Goal: Contribute content: Contribute content

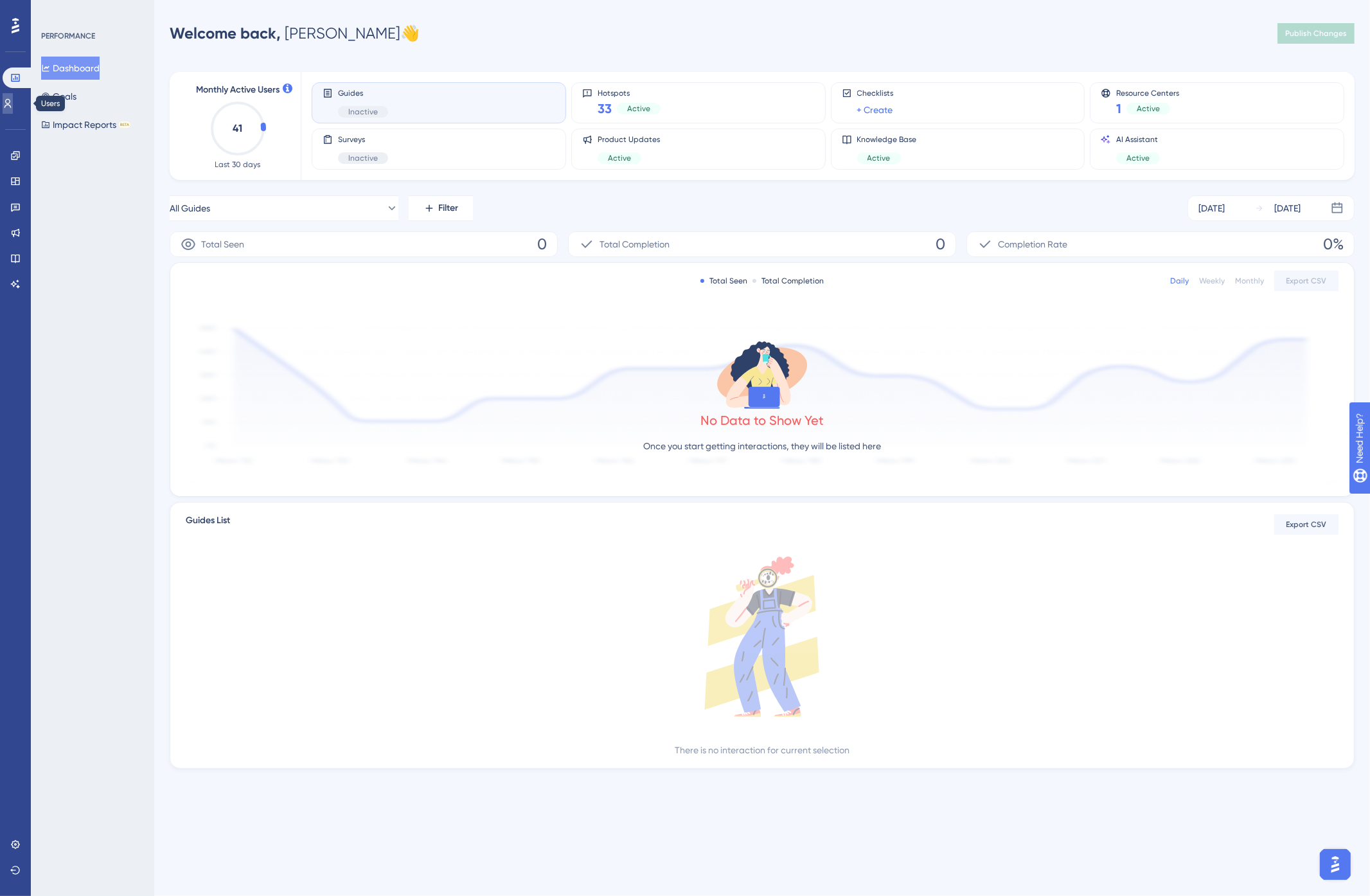
click at [12, 101] on icon at bounding box center [7, 103] width 10 height 10
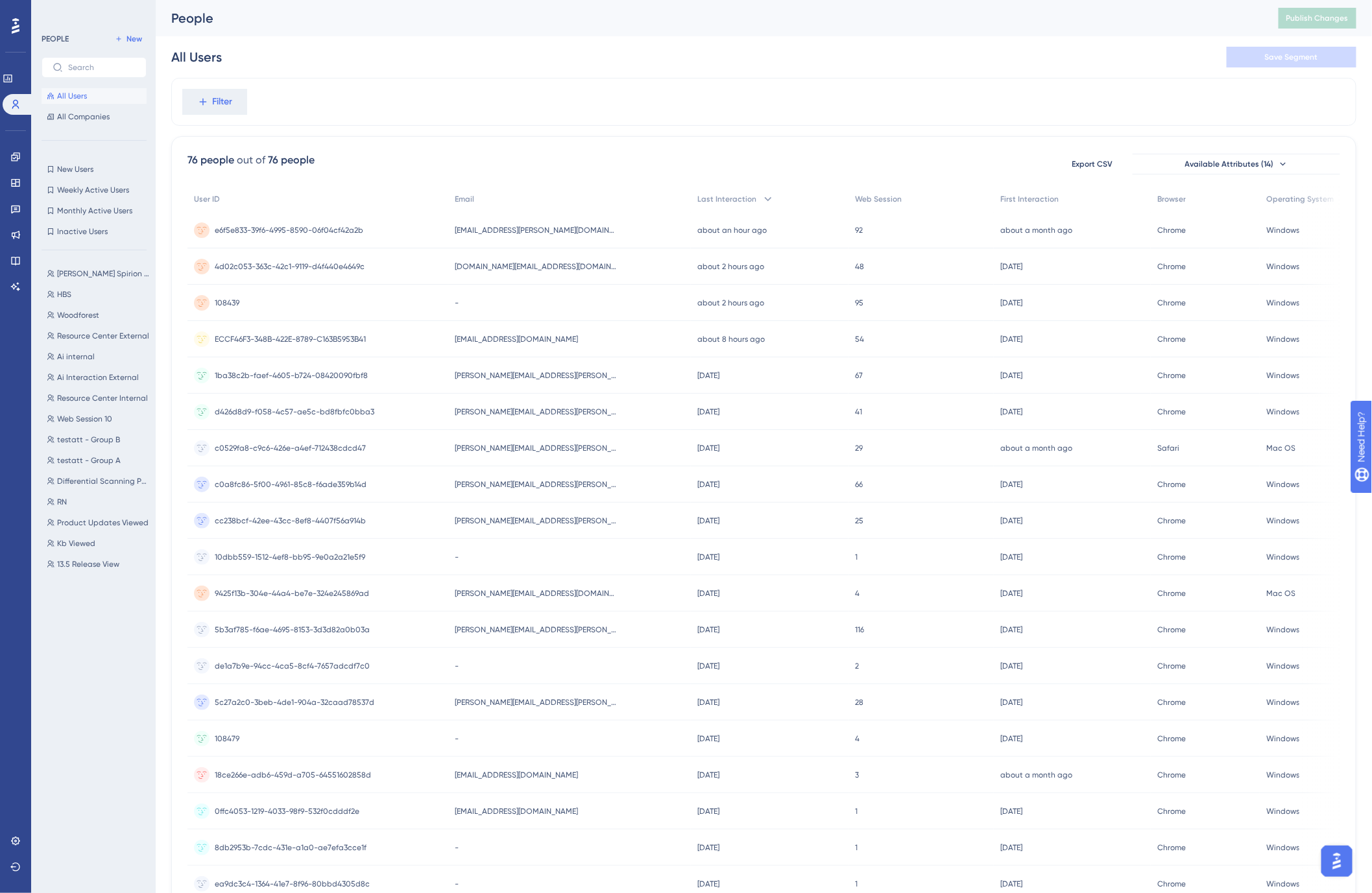
click at [374, 39] on div "All Users Save Segment" at bounding box center [763, 56] width 1185 height 41
click at [417, 44] on div "All Users Save Segment" at bounding box center [763, 56] width 1185 height 41
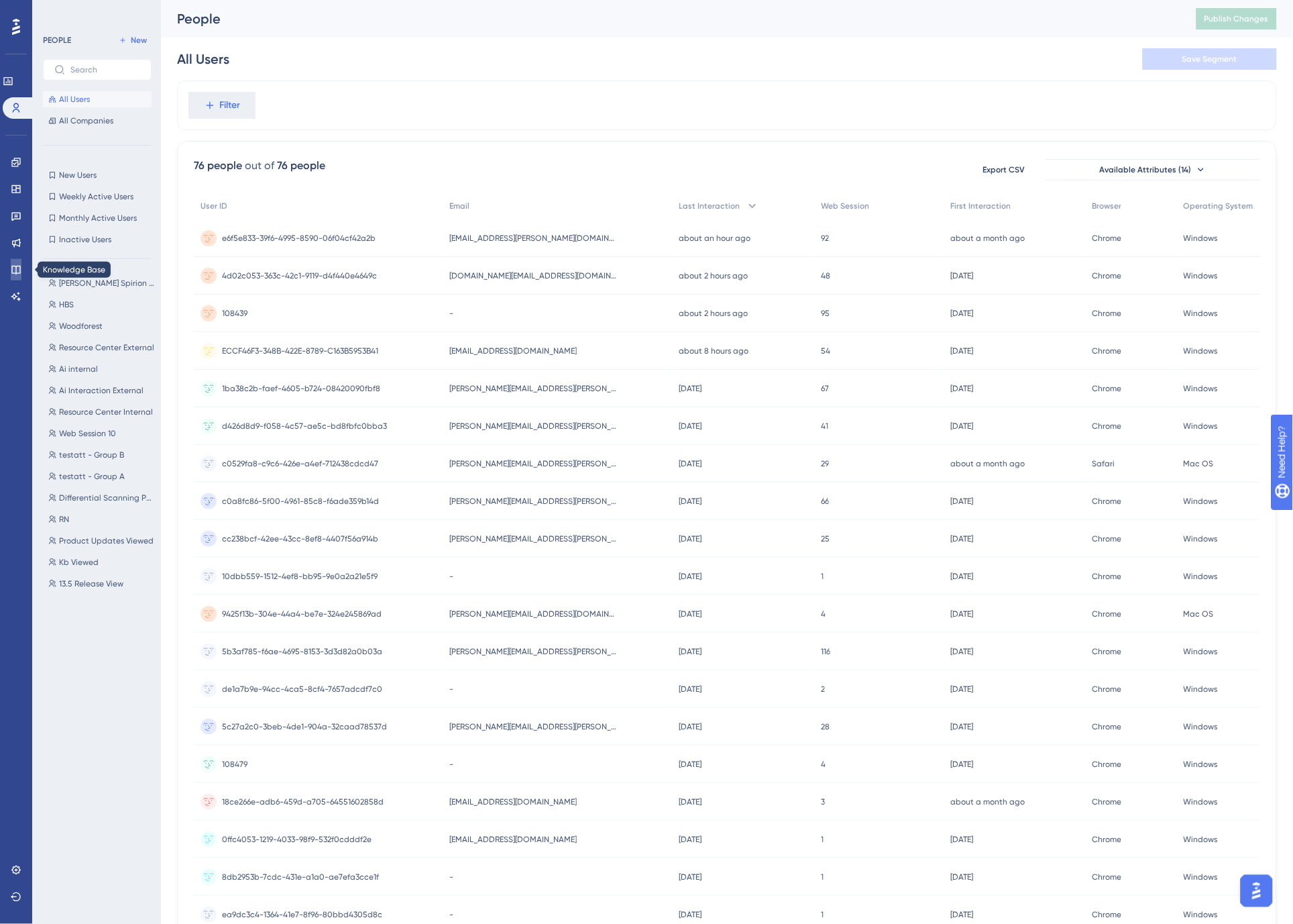
click at [16, 265] on icon at bounding box center [16, 269] width 10 height 10
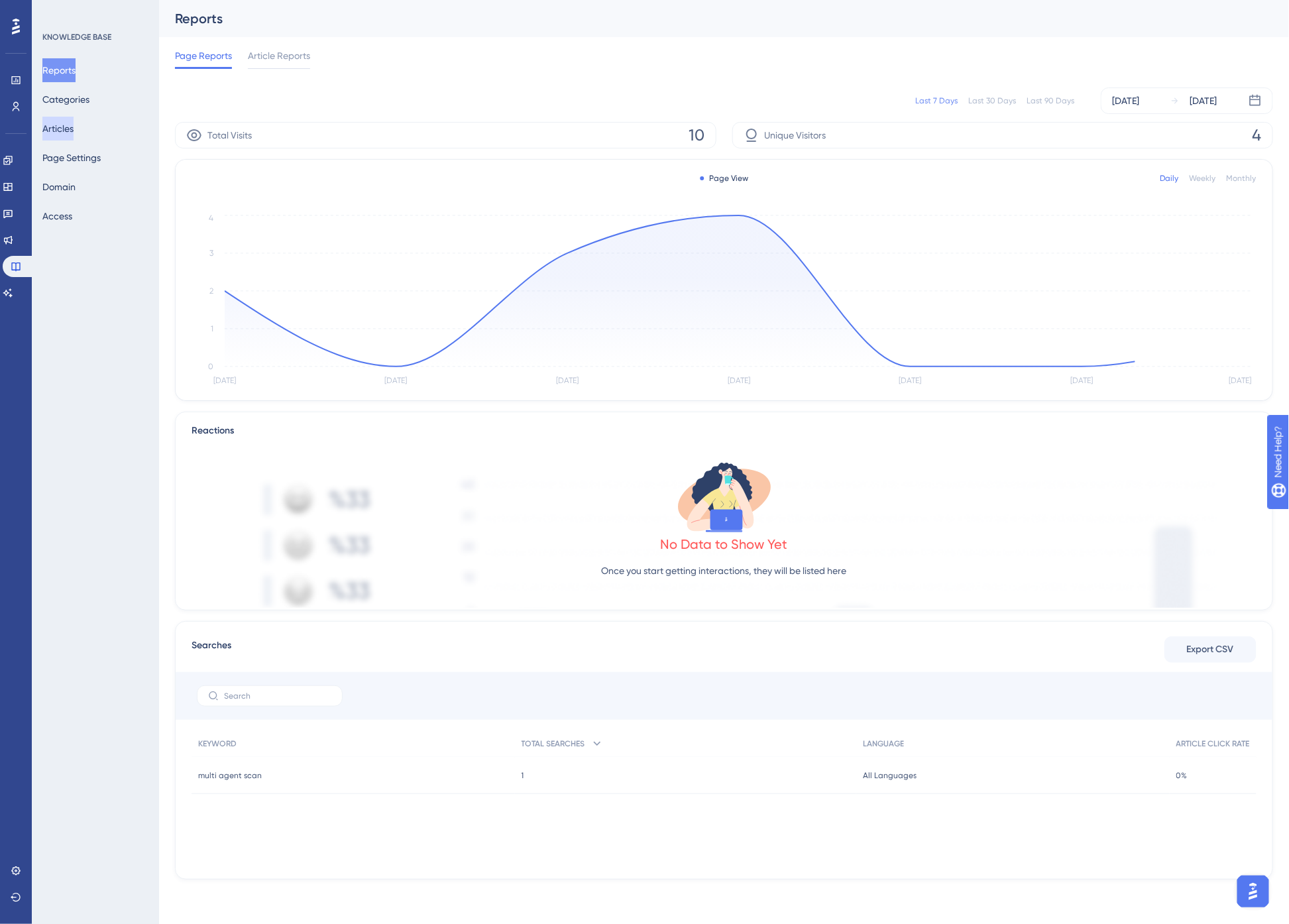
click at [63, 129] on button "Articles" at bounding box center [57, 129] width 31 height 24
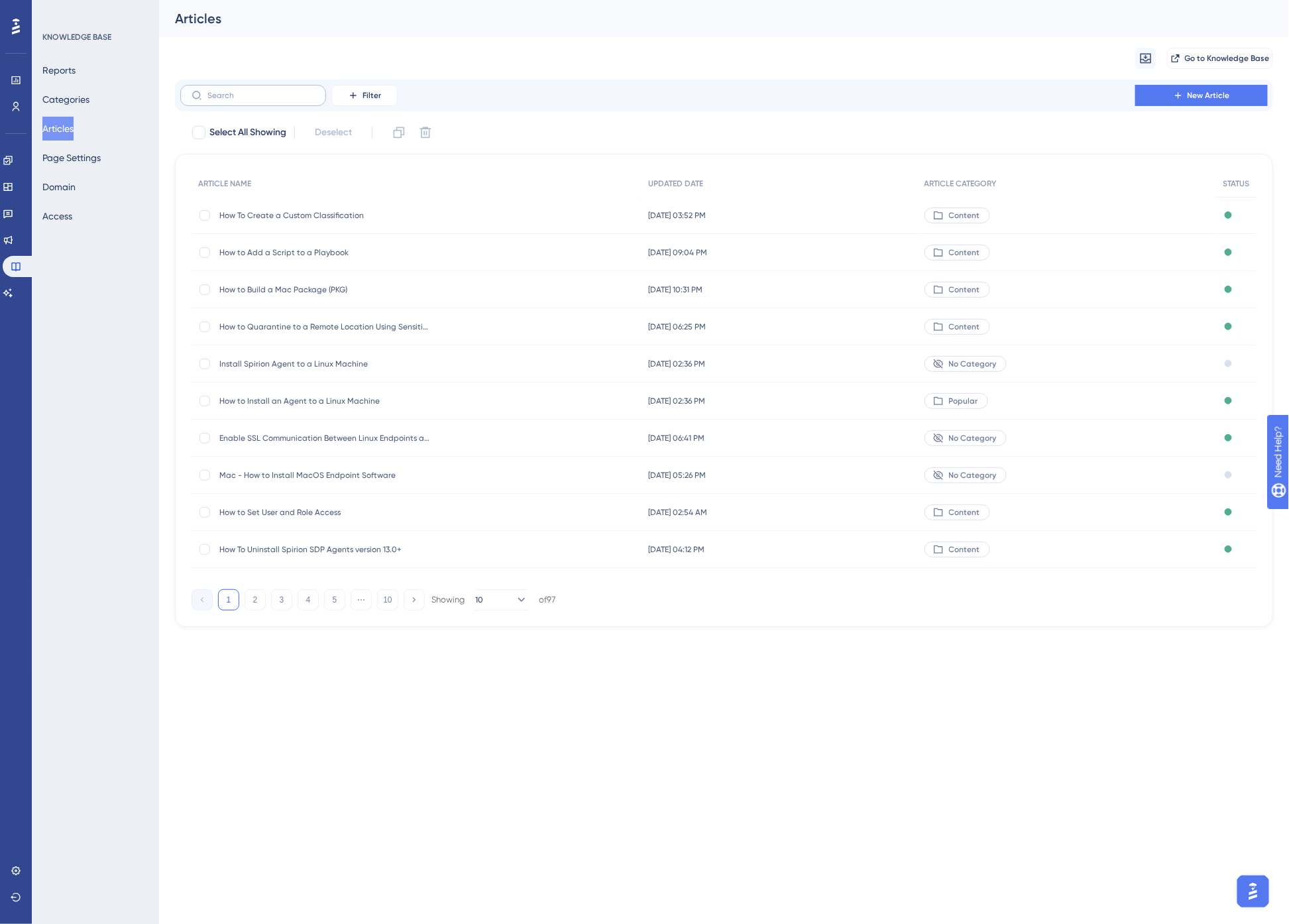
click at [269, 87] on label at bounding box center [253, 95] width 146 height 21
click at [269, 91] on input "text" at bounding box center [261, 95] width 107 height 9
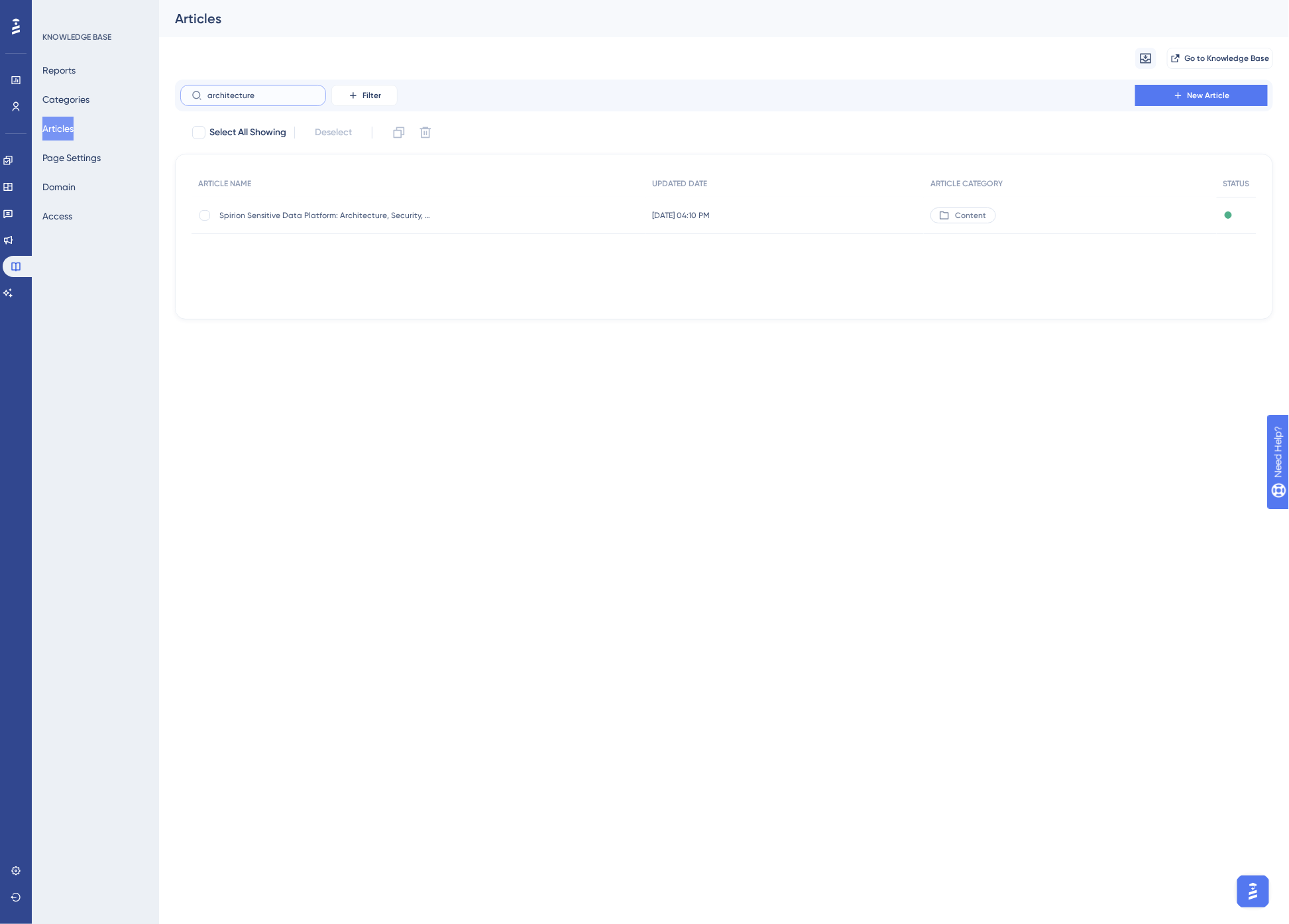
type input "architecture"
click at [378, 226] on div "Spirion Sensitive Data Platform: Architecture, Security, and Data Flow Spirion …" at bounding box center [325, 214] width 212 height 37
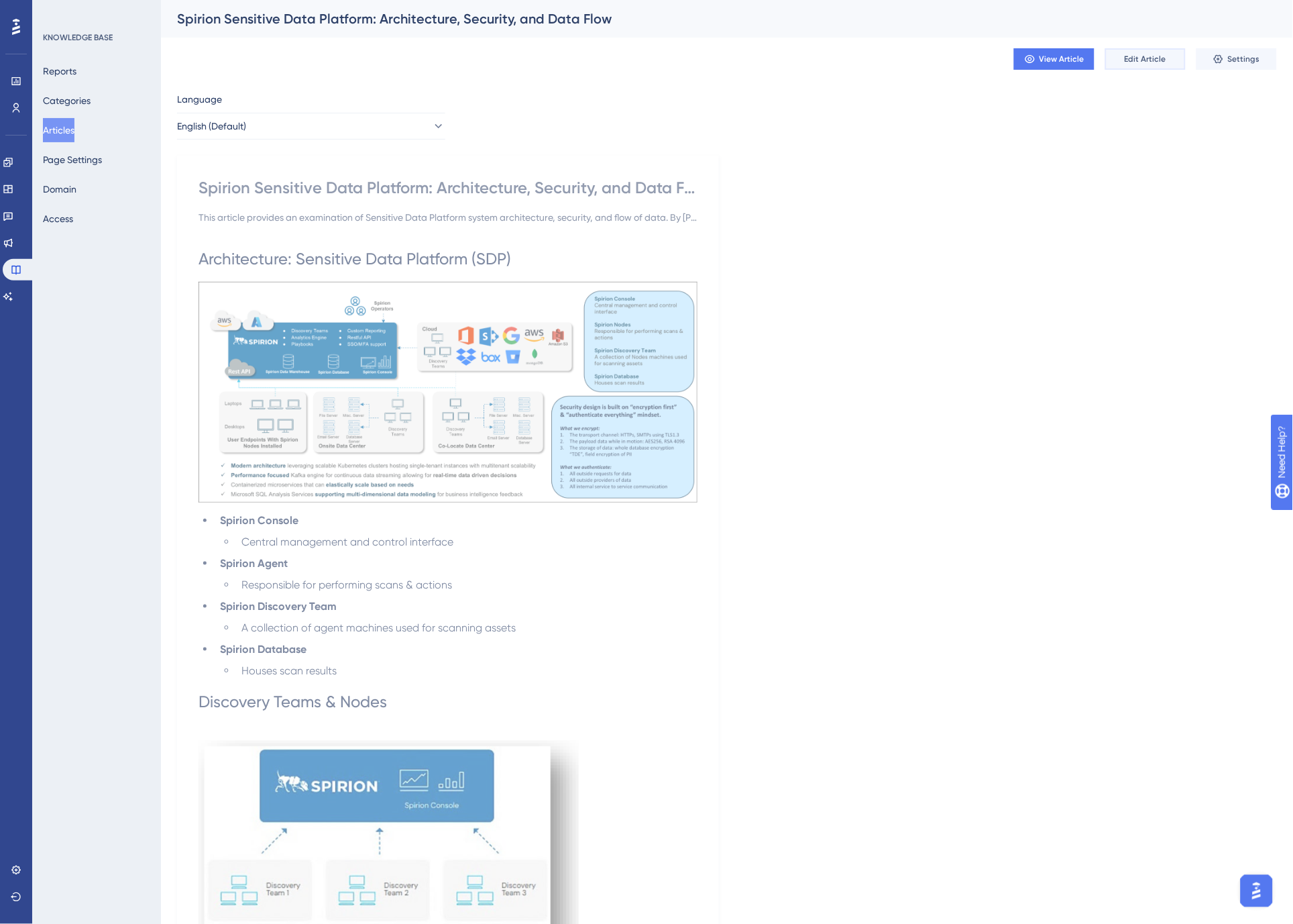
click at [1154, 56] on span "Edit Article" at bounding box center [1145, 59] width 42 height 10
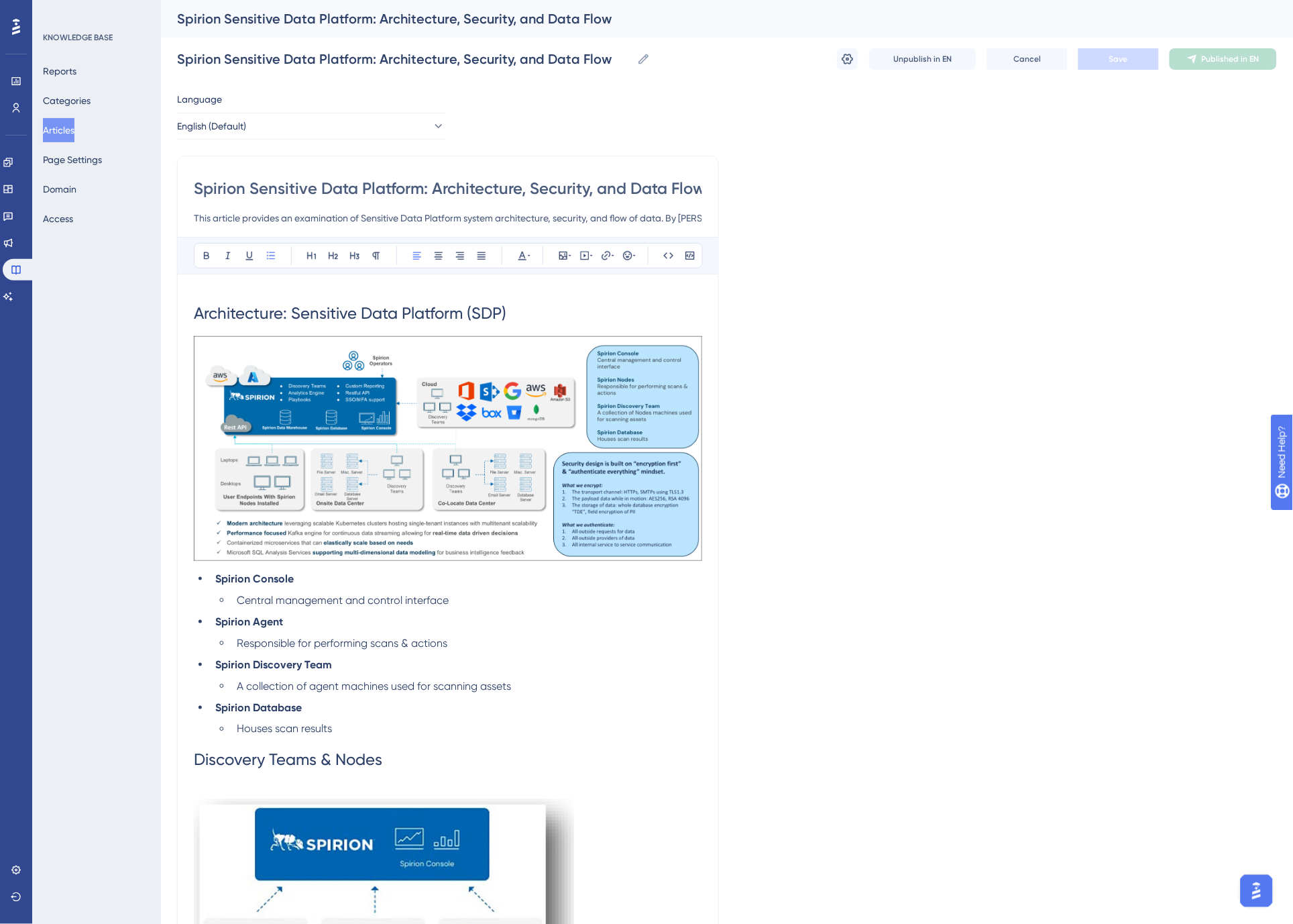
click at [385, 598] on span "Central management and control interface" at bounding box center [343, 600] width 212 height 13
click at [293, 314] on span "Architecture: Sensitive Data Platform (SDP)" at bounding box center [350, 314] width 313 height 19
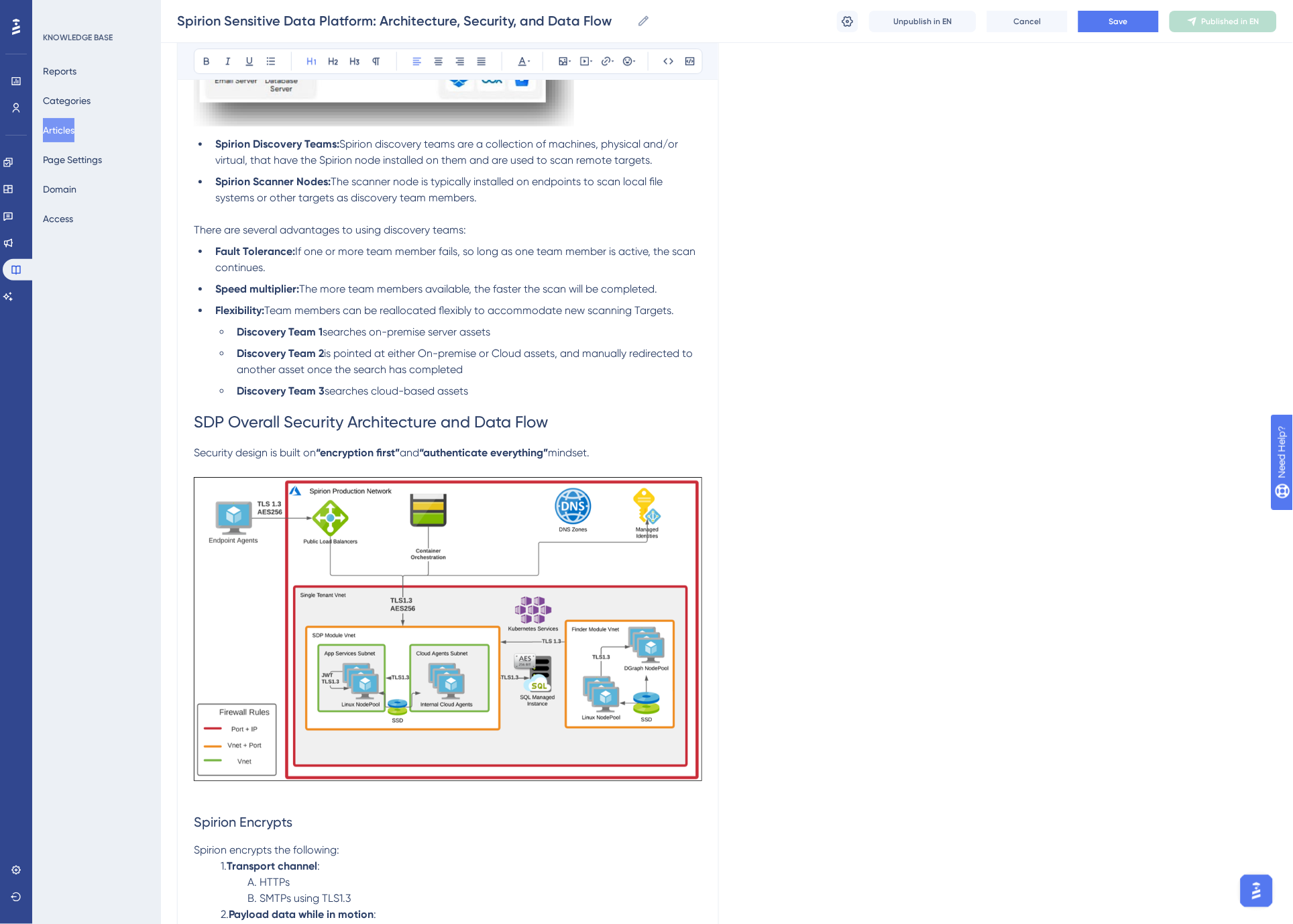
scroll to position [1043, 0]
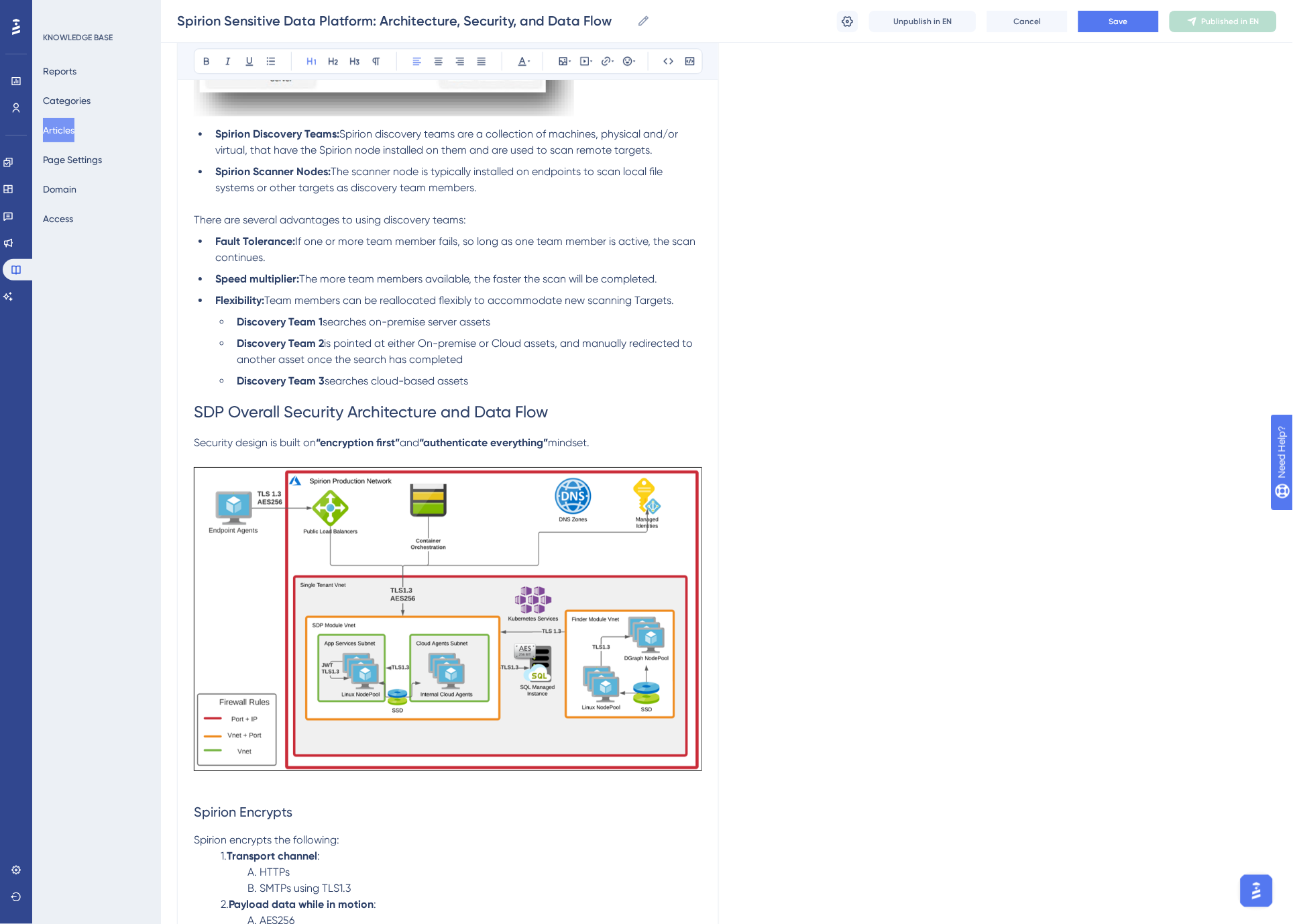
click at [213, 412] on span "SDP Overall Security Architecture and Data Flow" at bounding box center [371, 412] width 354 height 19
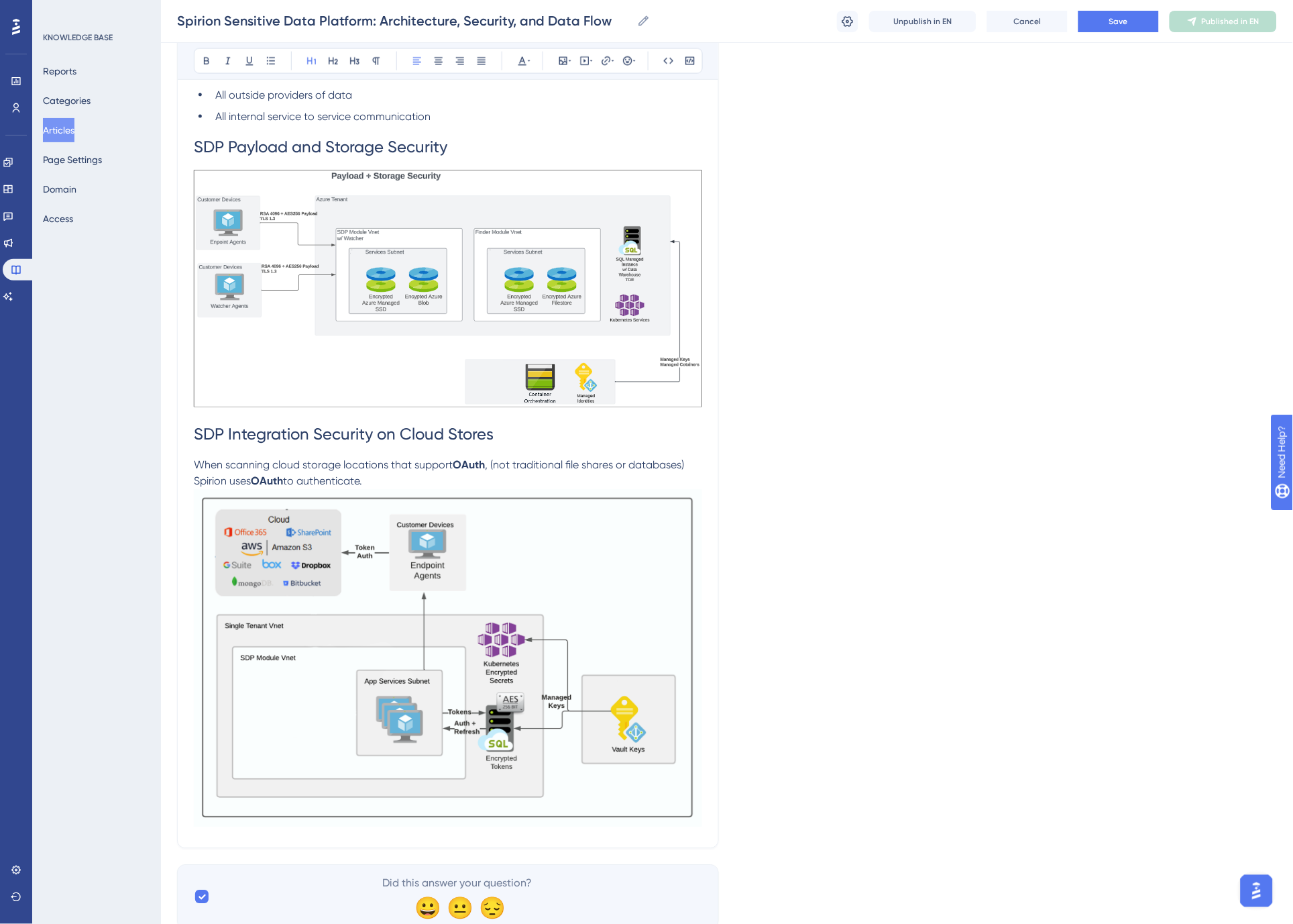
scroll to position [2087, 0]
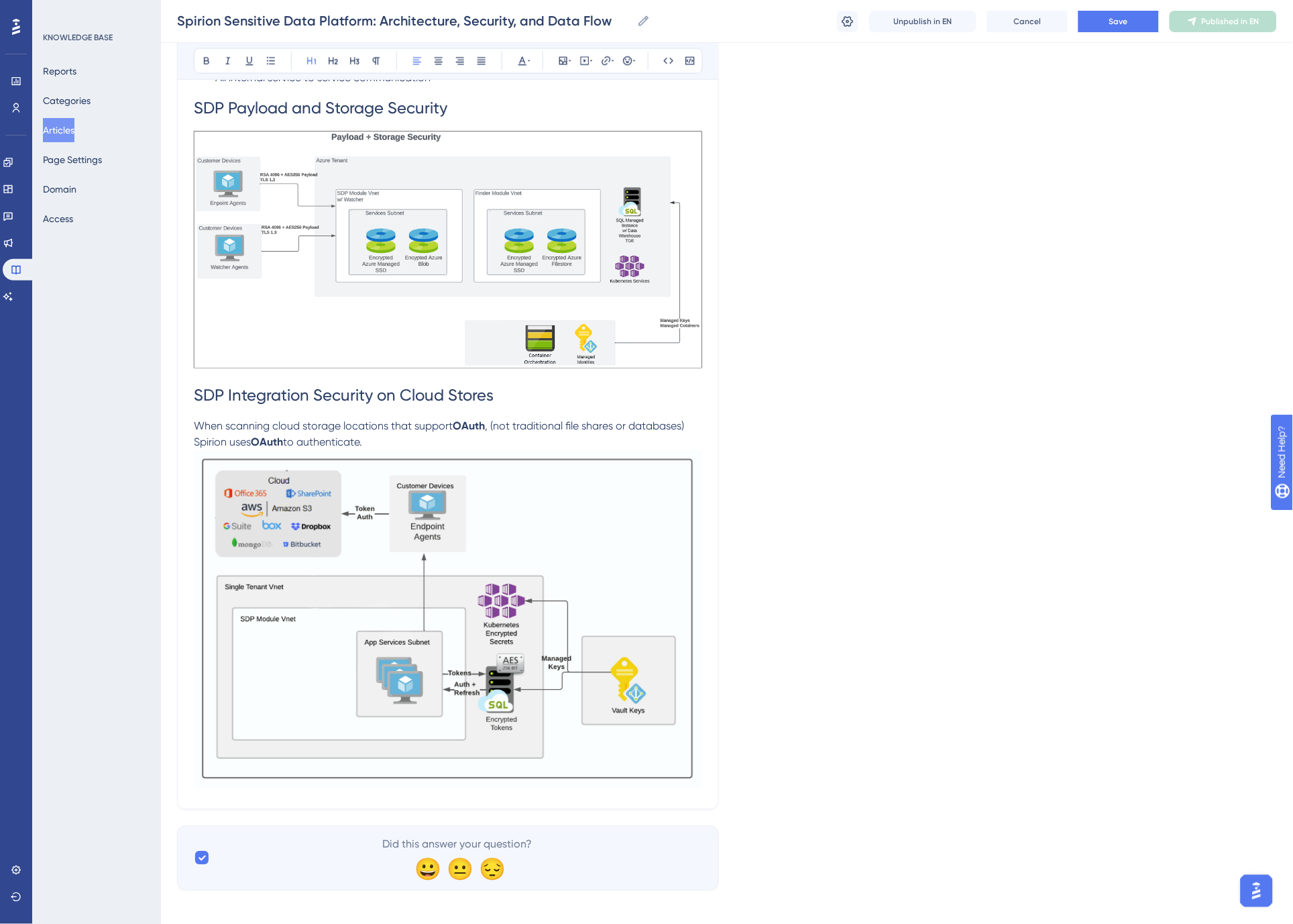
click at [202, 397] on span "SDP Integration Security on Cloud Stores" at bounding box center [343, 396] width 300 height 19
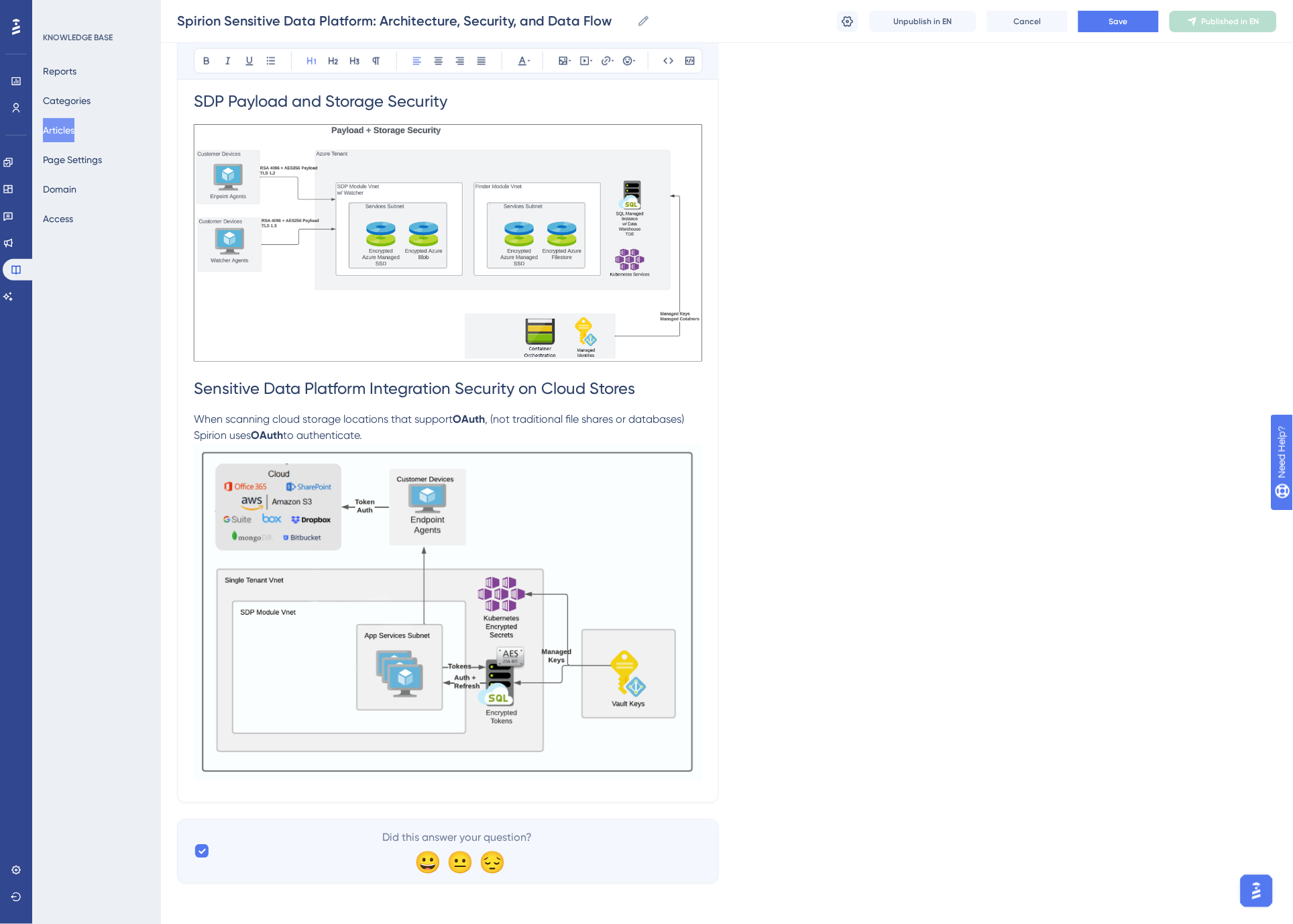
scroll to position [2096, 0]
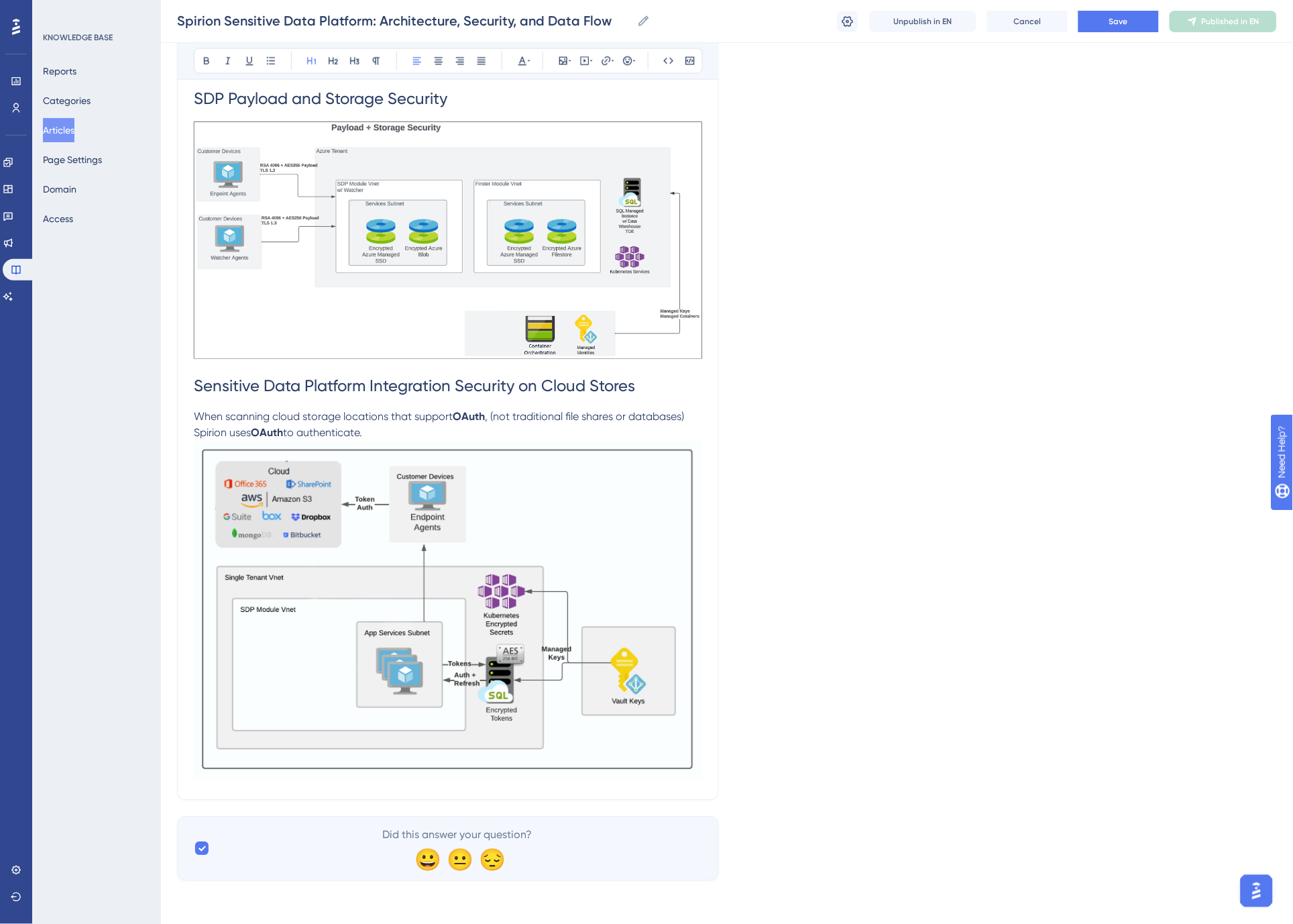
click at [384, 435] on p "When scanning cloud storage locations that support OAuth , (not traditional fil…" at bounding box center [448, 425] width 509 height 32
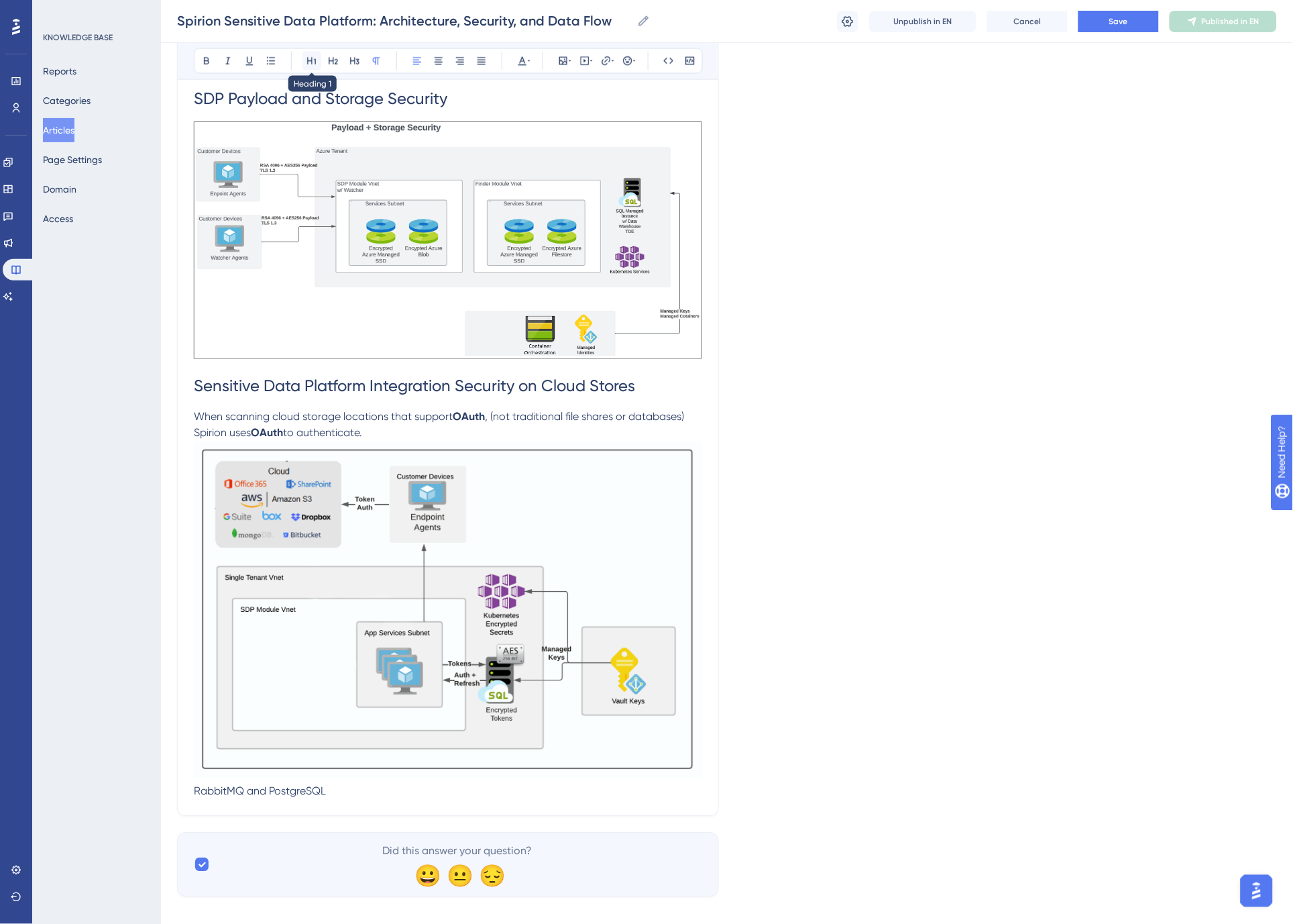
click at [313, 61] on icon at bounding box center [312, 61] width 10 height 10
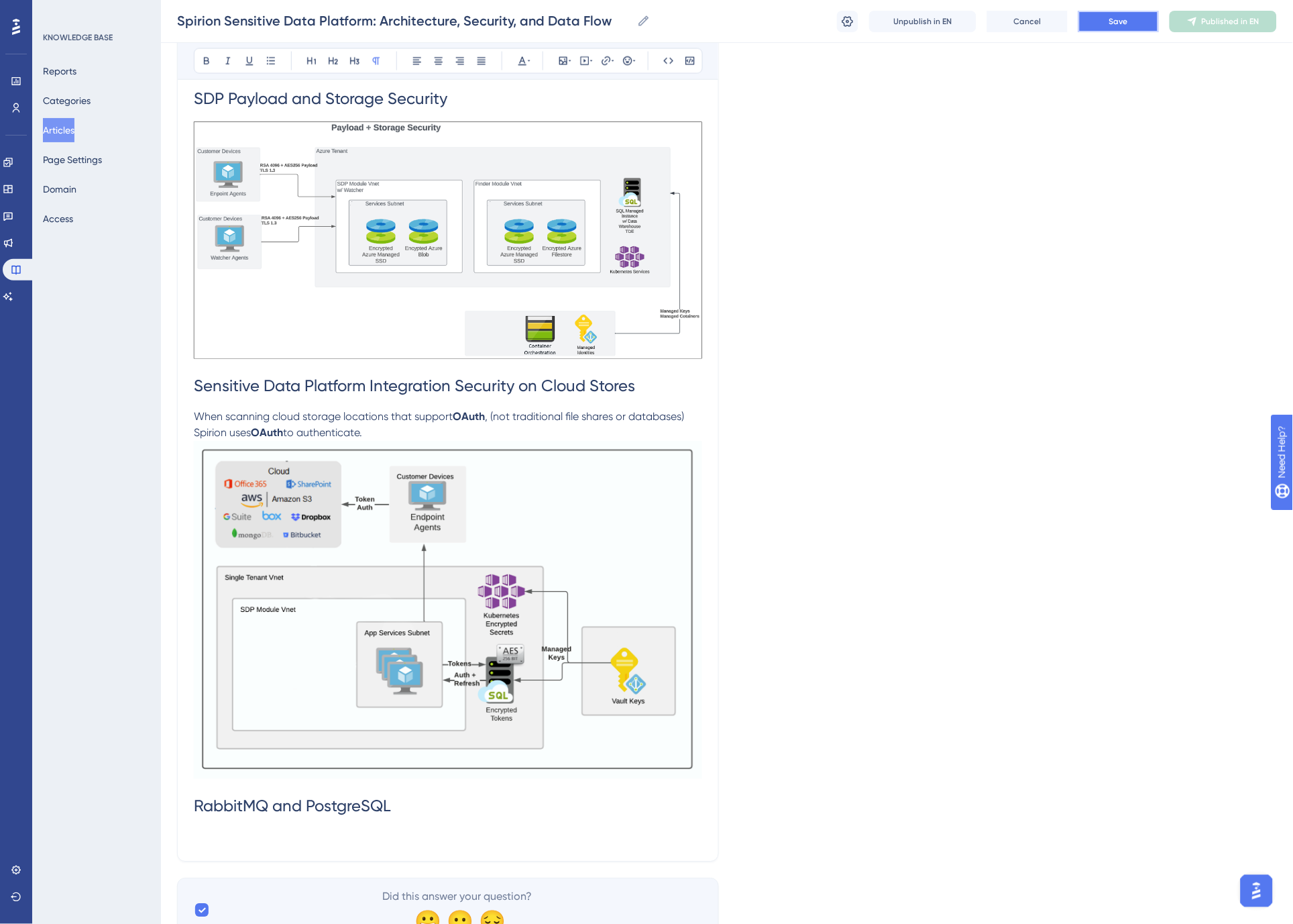
click at [1118, 20] on span "Save" at bounding box center [1119, 22] width 19 height 10
click at [226, 836] on p at bounding box center [448, 837] width 509 height 16
click at [398, 837] on span "Spirion Agents v13.6 and later use PostgresSQL." at bounding box center [307, 836] width 228 height 13
click at [387, 835] on span "Spirion Agents v13.6 and later use PostgreSQL." at bounding box center [305, 836] width 223 height 13
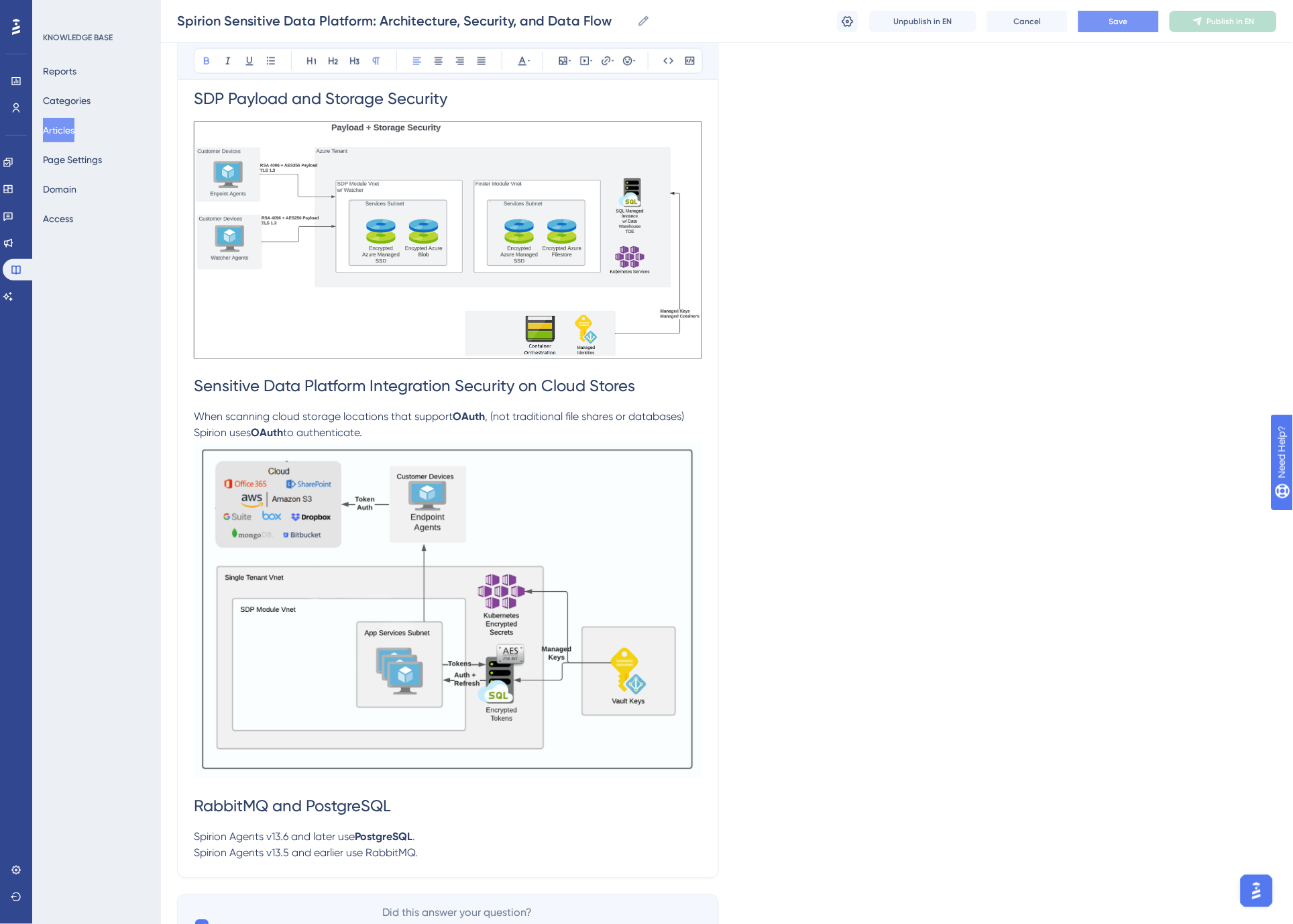
click at [396, 848] on span "Spirion Agents v13.5 and earlier use RabbitMQ." at bounding box center [306, 853] width 224 height 13
click at [486, 848] on p "Spirion Agents v13.5 and earlier use RabbitMQ ." at bounding box center [448, 853] width 509 height 16
drag, startPoint x: 300, startPoint y: 841, endPoint x: 302, endPoint y: 852, distance: 11.2
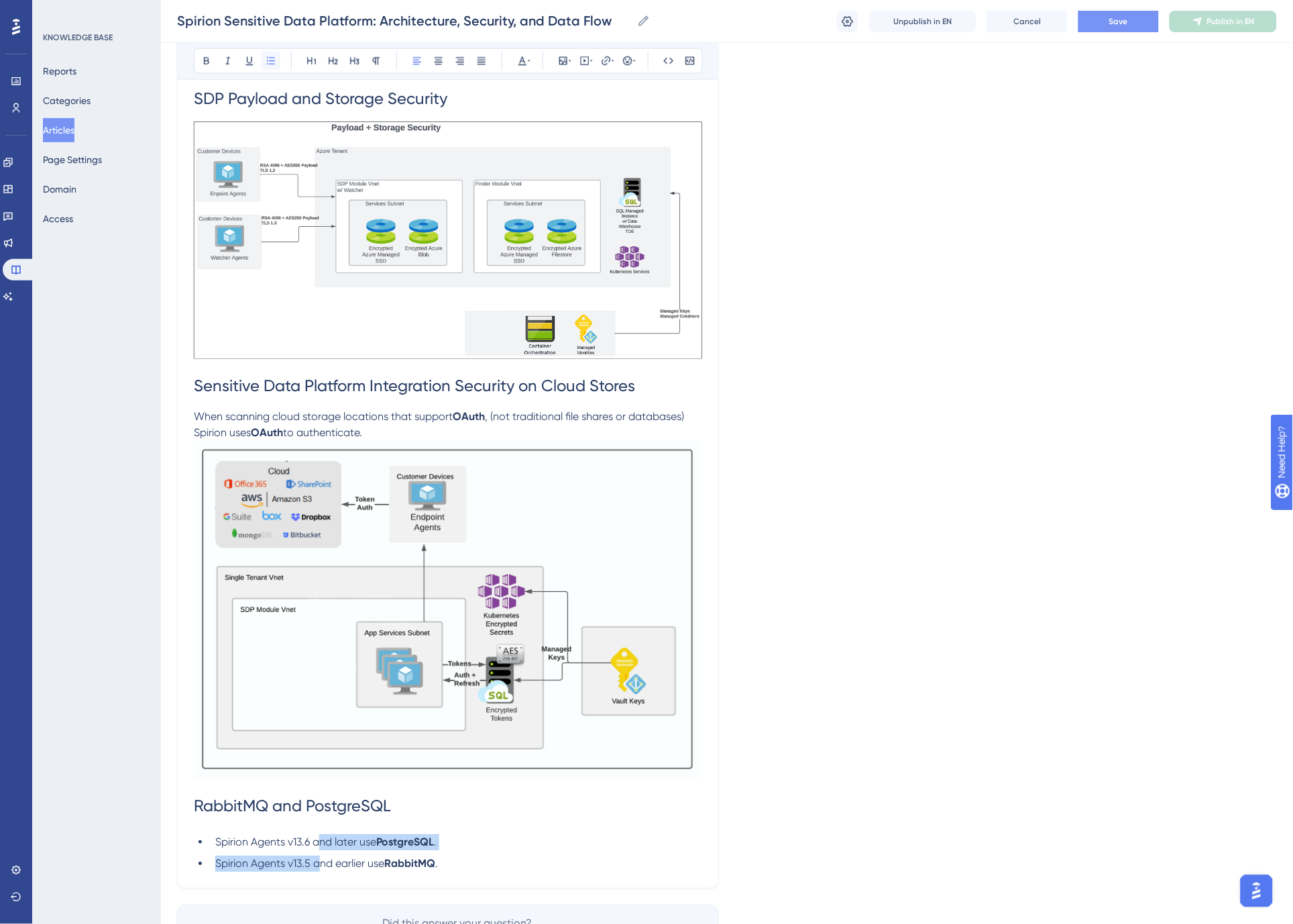
click at [272, 56] on icon at bounding box center [271, 61] width 10 height 10
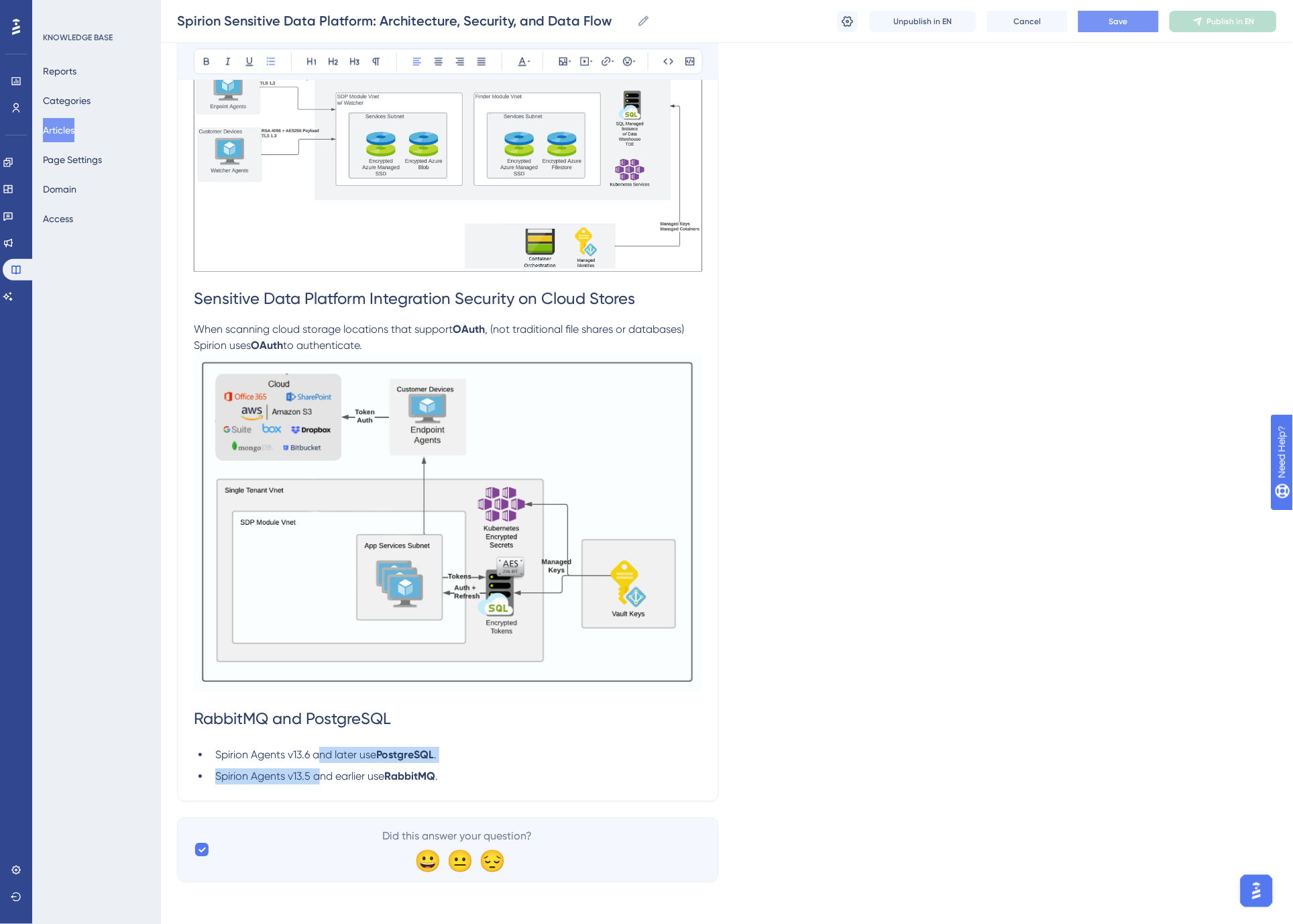
scroll to position [2185, 0]
click at [472, 765] on ul "Spirion Agents v13.6 and later use PostgreSQL . Spirion Agents v13.5 and earlie…" at bounding box center [448, 764] width 509 height 37
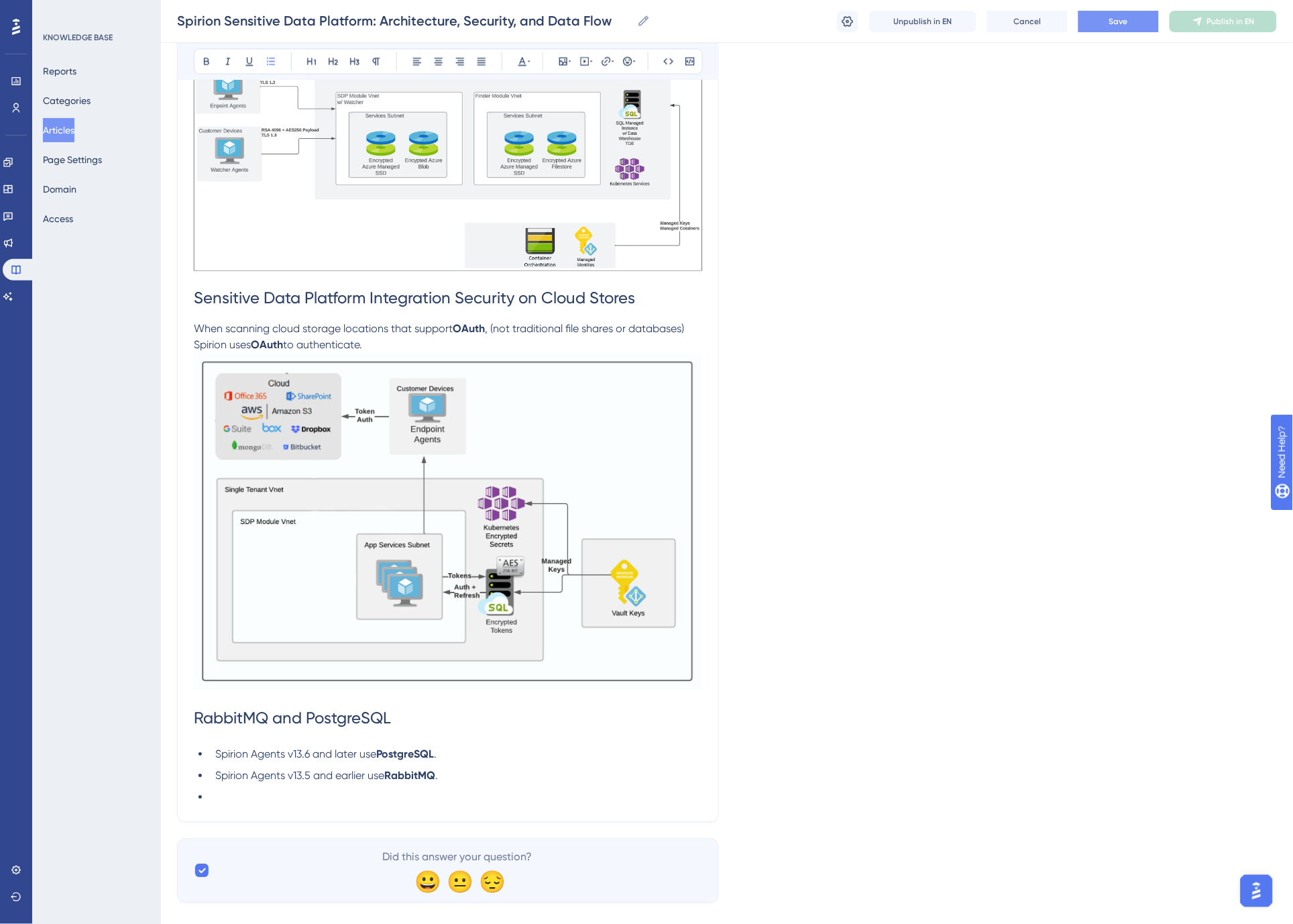
click at [313, 756] on span "Spirion Agents v13.6 and later use" at bounding box center [295, 753] width 161 height 13
drag, startPoint x: 288, startPoint y: 775, endPoint x: 300, endPoint y: 786, distance: 16.3
click at [288, 775] on span "Spirion Agents v13.5 and earlier use" at bounding box center [300, 775] width 169 height 13
click at [291, 789] on ul "Spirion Agents (Windows) v13.6 and later use PostgreSQL . Spirion Agents (Windo…" at bounding box center [448, 776] width 509 height 59
click at [290, 795] on li at bounding box center [456, 796] width 492 height 16
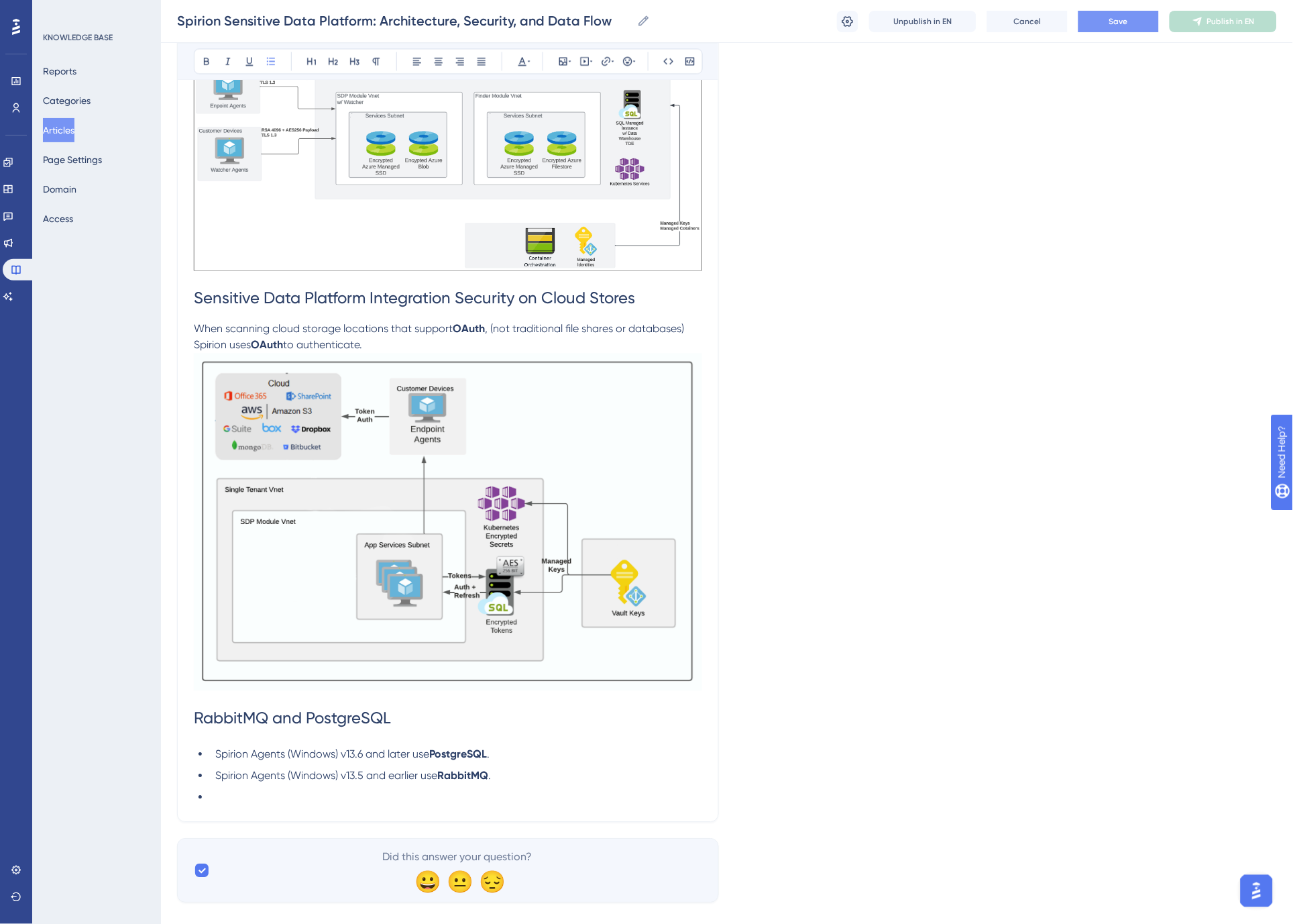
click at [65, 367] on div "KNOWLEDGE BASE Reports Categories Articles Page Settings Domain Access" at bounding box center [96, 462] width 129 height 924
click at [1116, 19] on span "Save" at bounding box center [1119, 22] width 19 height 10
click at [237, 799] on li at bounding box center [456, 796] width 492 height 16
click at [218, 754] on span "Spirion Agents (Windows) v13.6 and later use" at bounding box center [322, 753] width 214 height 13
click at [212, 788] on ul "Spirion Agents (Windows) v13.6 and later use PostgreSQL . Spirion Agents (Windo…" at bounding box center [448, 776] width 509 height 59
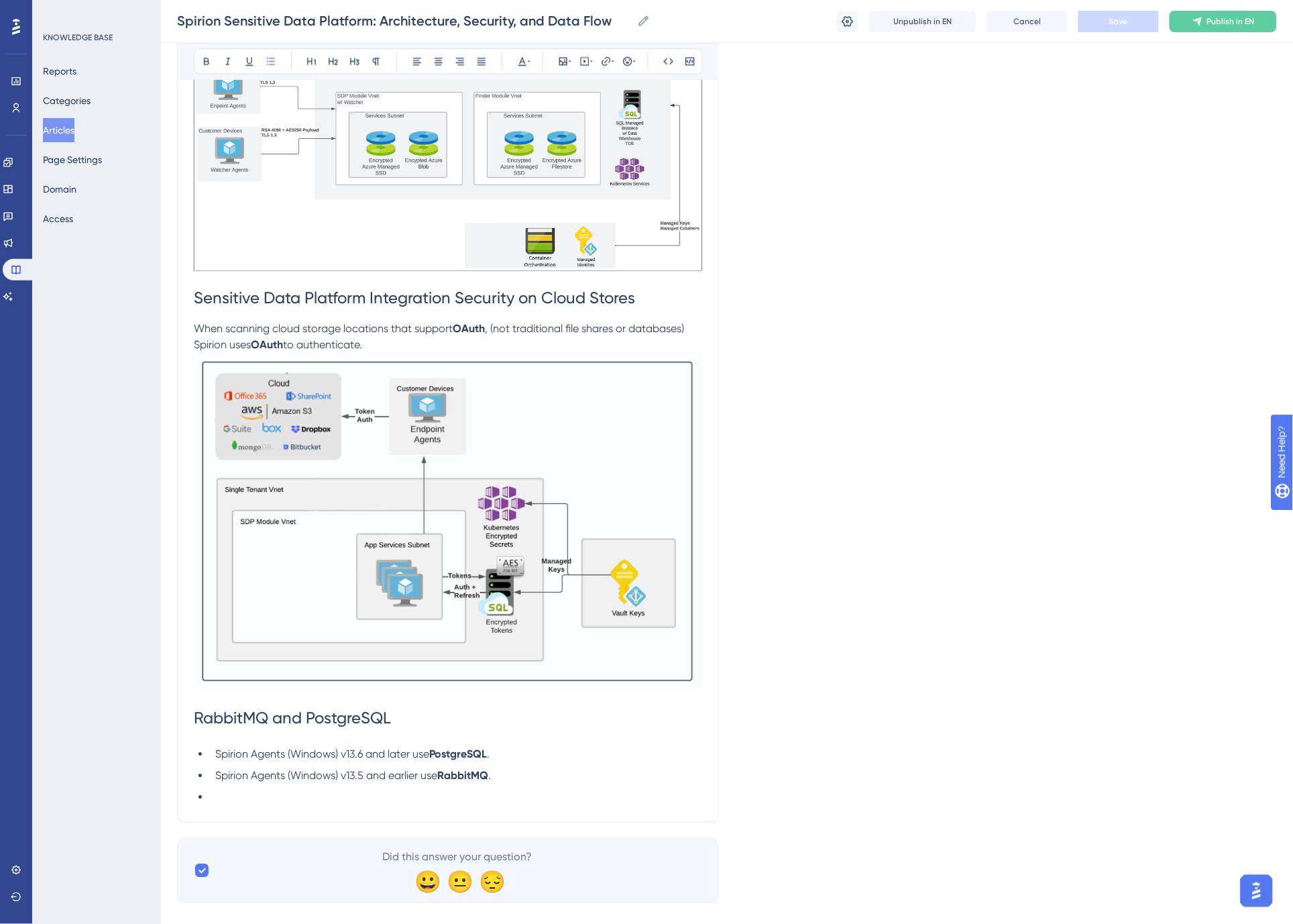
click at [55, 632] on div "KNOWLEDGE BASE Reports Categories Articles Page Settings Domain Access" at bounding box center [96, 462] width 129 height 924
click at [219, 795] on li at bounding box center [456, 796] width 492 height 16
click at [1121, 20] on span "Save" at bounding box center [1119, 22] width 19 height 10
click at [1251, 18] on span "Publish in EN" at bounding box center [1230, 22] width 48 height 10
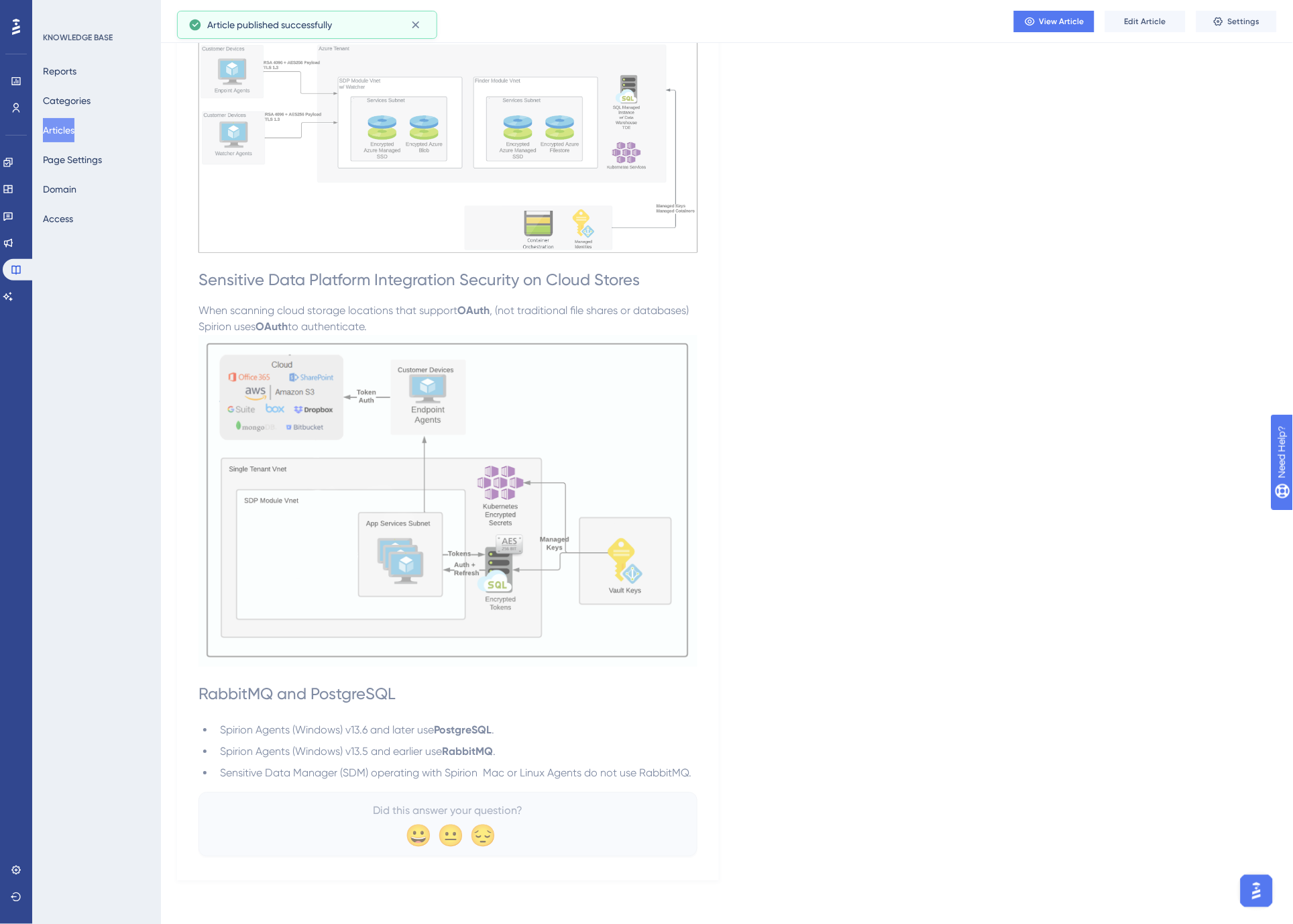
scroll to position [2152, 0]
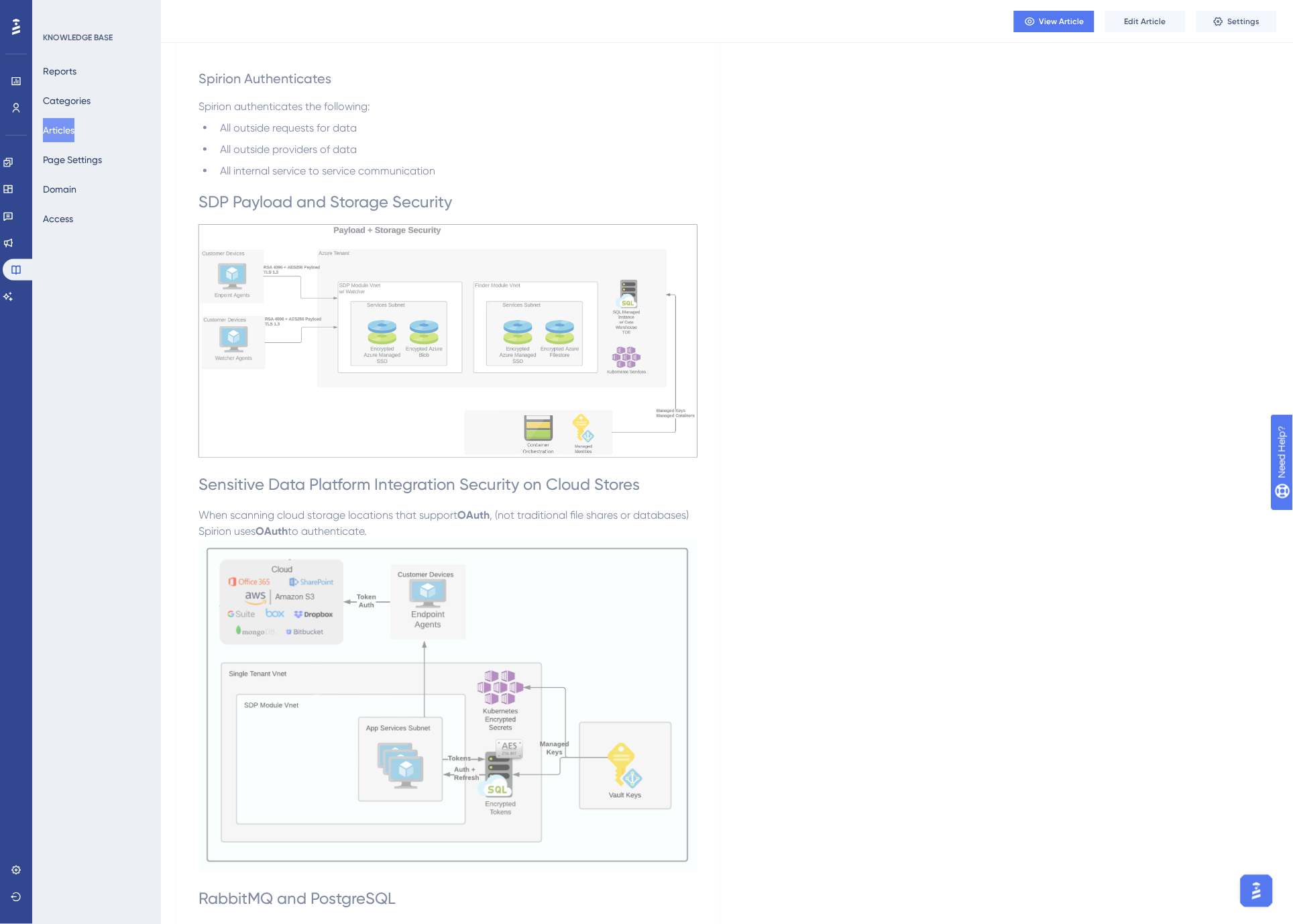
scroll to position [1929, 0]
click at [1132, 21] on span "Edit Article" at bounding box center [1145, 22] width 42 height 10
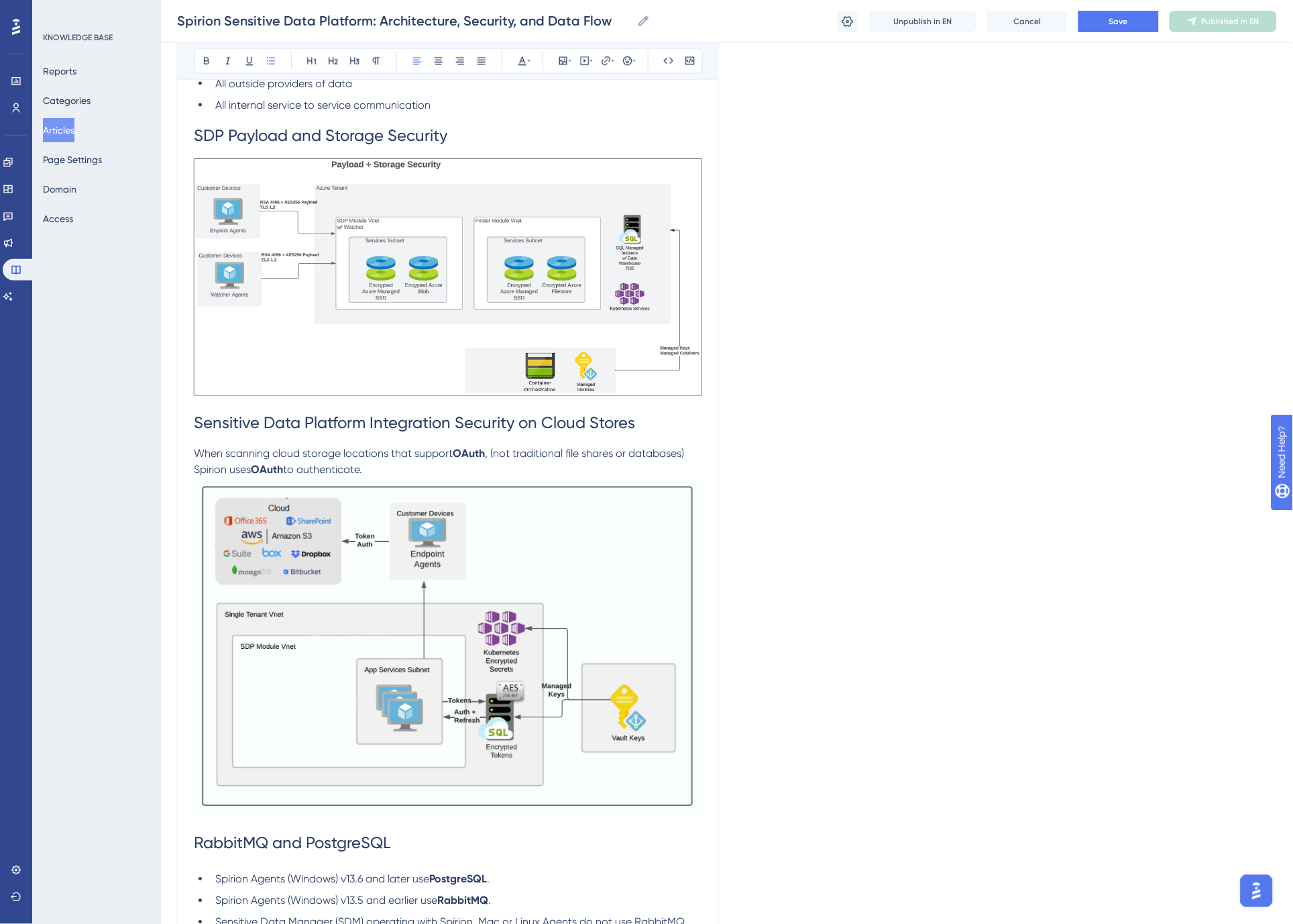
scroll to position [2057, 0]
drag, startPoint x: 359, startPoint y: 424, endPoint x: 193, endPoint y: 428, distance: 166.0
copy span "Sensitive Data Platform"
click at [203, 134] on span "SDP Payload and Storage Security" at bounding box center [320, 138] width 254 height 19
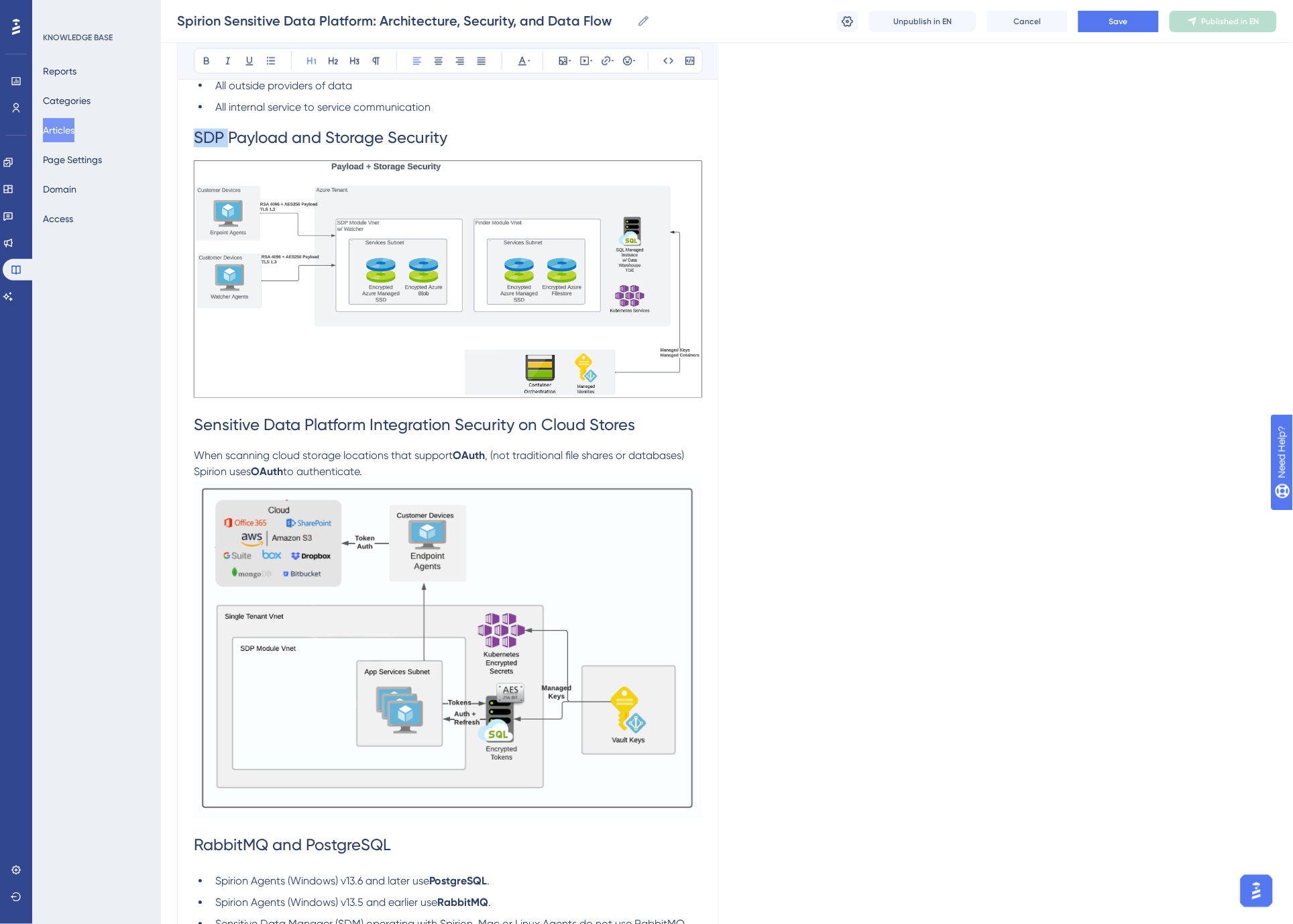
click at [203, 134] on span "SDP Payload and Storage Security" at bounding box center [320, 138] width 254 height 19
click at [286, 139] on span "SDP Payload and Storage Security" at bounding box center [320, 138] width 254 height 19
click at [205, 138] on span "SDP Payload and Storage Security" at bounding box center [320, 138] width 254 height 19
click at [226, 139] on span "SDP Payload and Storage Security" at bounding box center [320, 138] width 254 height 19
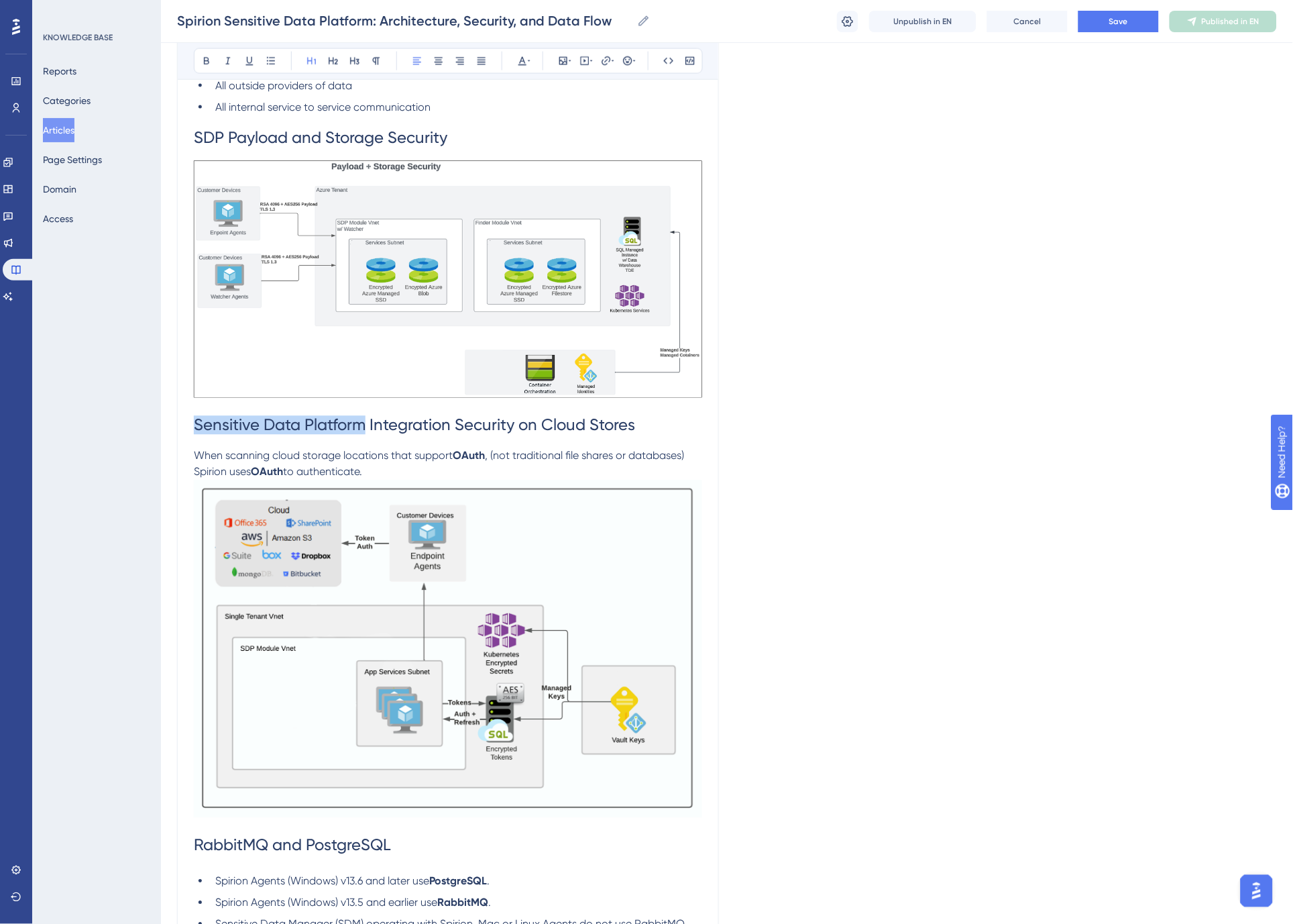
drag, startPoint x: 366, startPoint y: 426, endPoint x: 188, endPoint y: 424, distance: 178.0
copy span "Sensitive Data Platform"
click at [207, 135] on span "SDP Payload and Storage Security" at bounding box center [320, 138] width 254 height 19
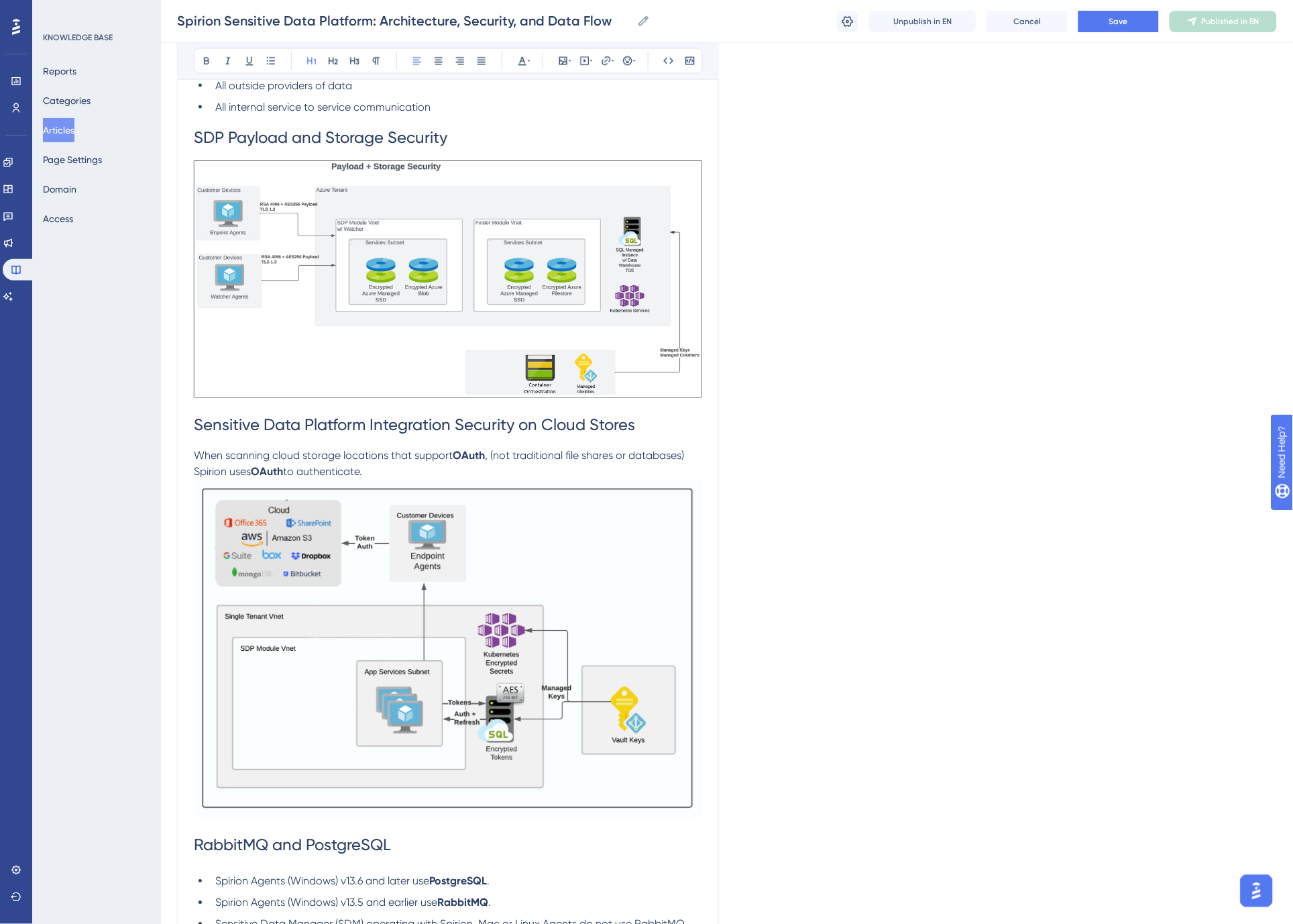
click at [281, 136] on span "SDP Payload and Storage Security" at bounding box center [320, 138] width 254 height 19
click at [208, 135] on span "SDP Payload and Storage Security" at bounding box center [320, 138] width 254 height 19
drag, startPoint x: 366, startPoint y: 427, endPoint x: 185, endPoint y: 426, distance: 181.0
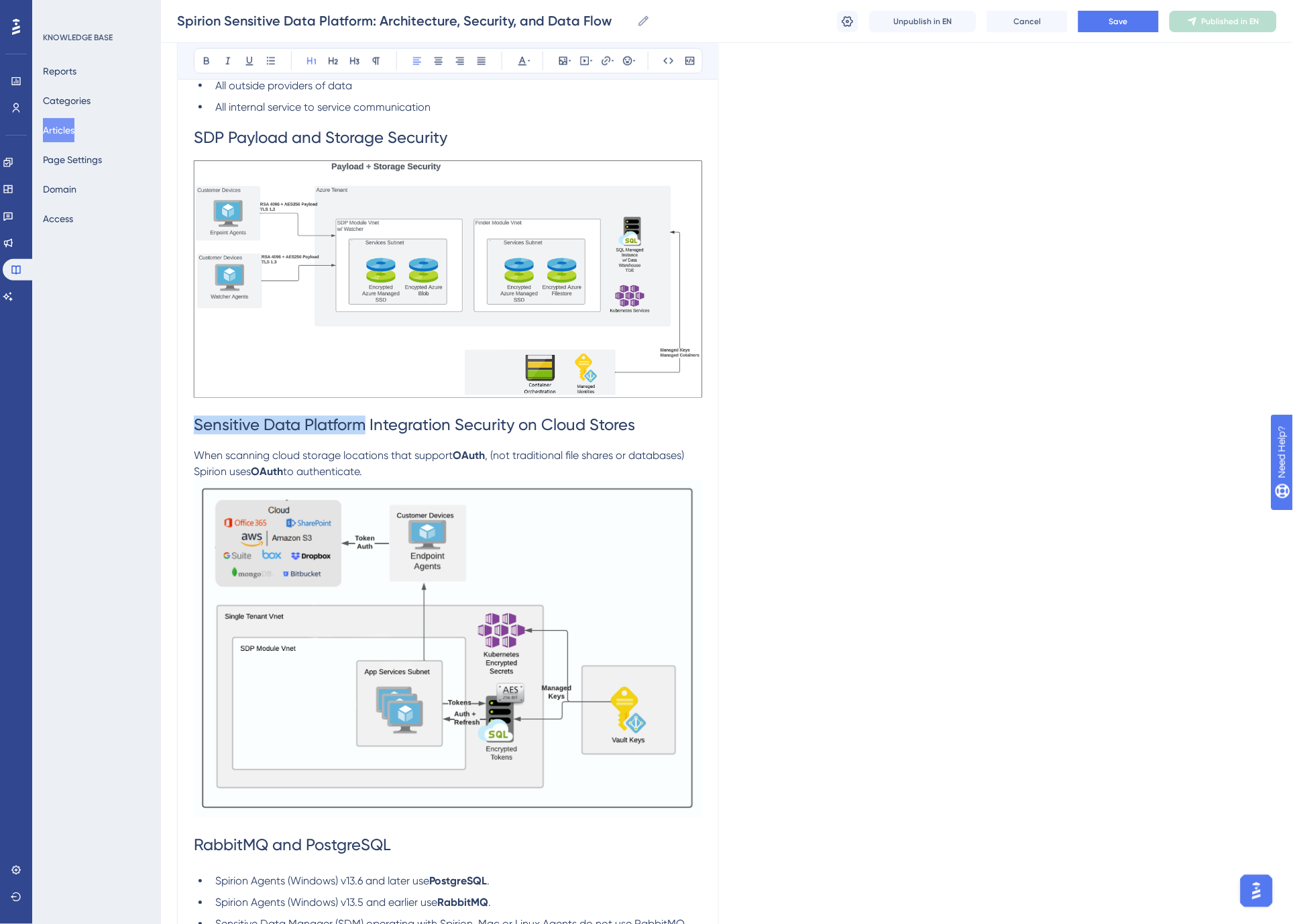
copy span "Sensitive Data Platform"
click at [240, 153] on h1 "SDP Payload and Storage Security" at bounding box center [448, 138] width 509 height 46
click at [234, 143] on span "SDP Payload and Storage Security" at bounding box center [320, 138] width 254 height 19
click at [232, 135] on span "SDP Payload and Storage Security" at bounding box center [320, 138] width 254 height 19
click at [1107, 20] on button "Save" at bounding box center [1118, 21] width 81 height 22
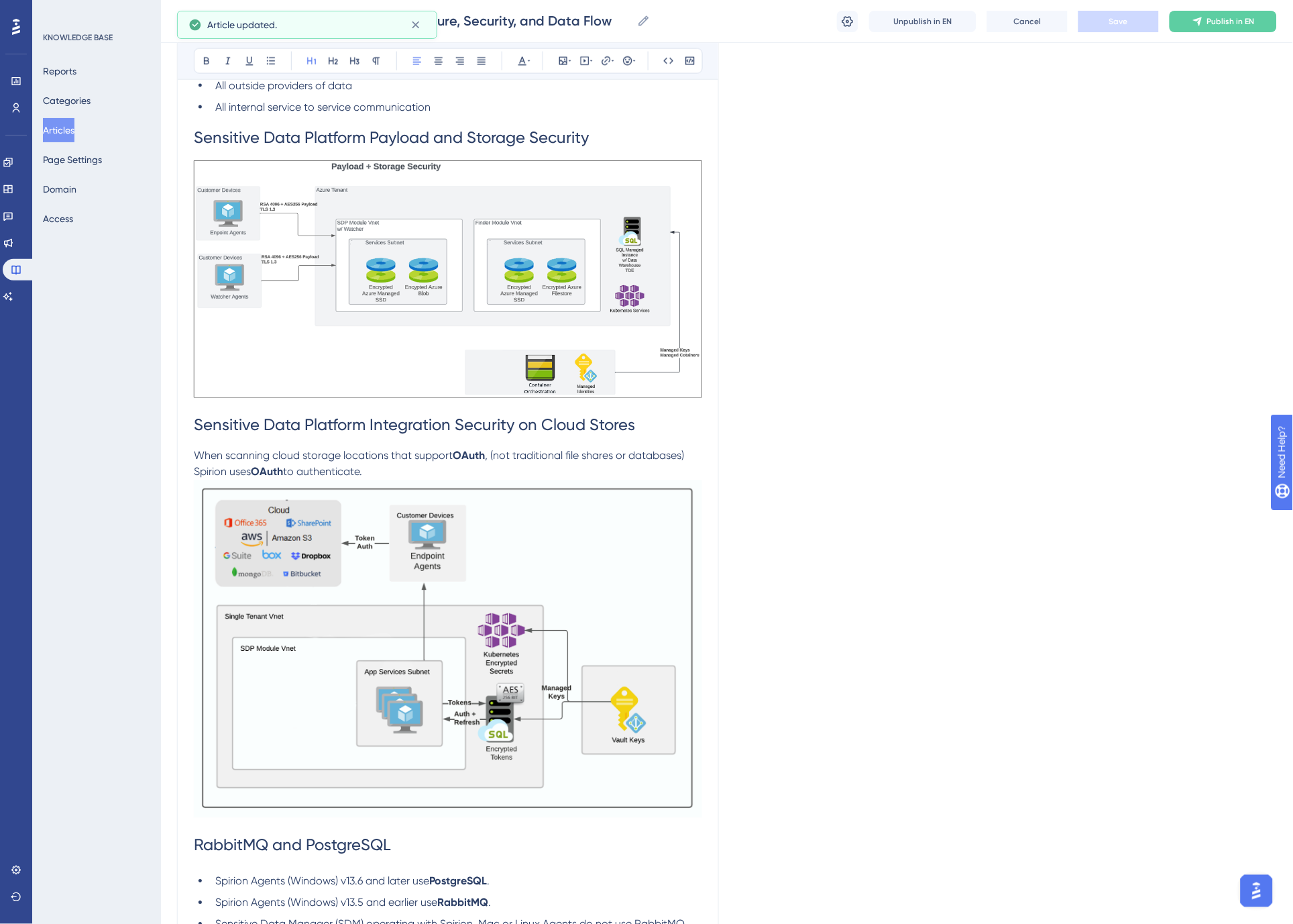
click at [601, 140] on h1 "Sensitive Data Platform Payload and Storage Security" at bounding box center [448, 138] width 509 height 46
click at [392, 475] on p "When scanning cloud storage locations that support OAuth , (not traditional fil…" at bounding box center [448, 464] width 509 height 32
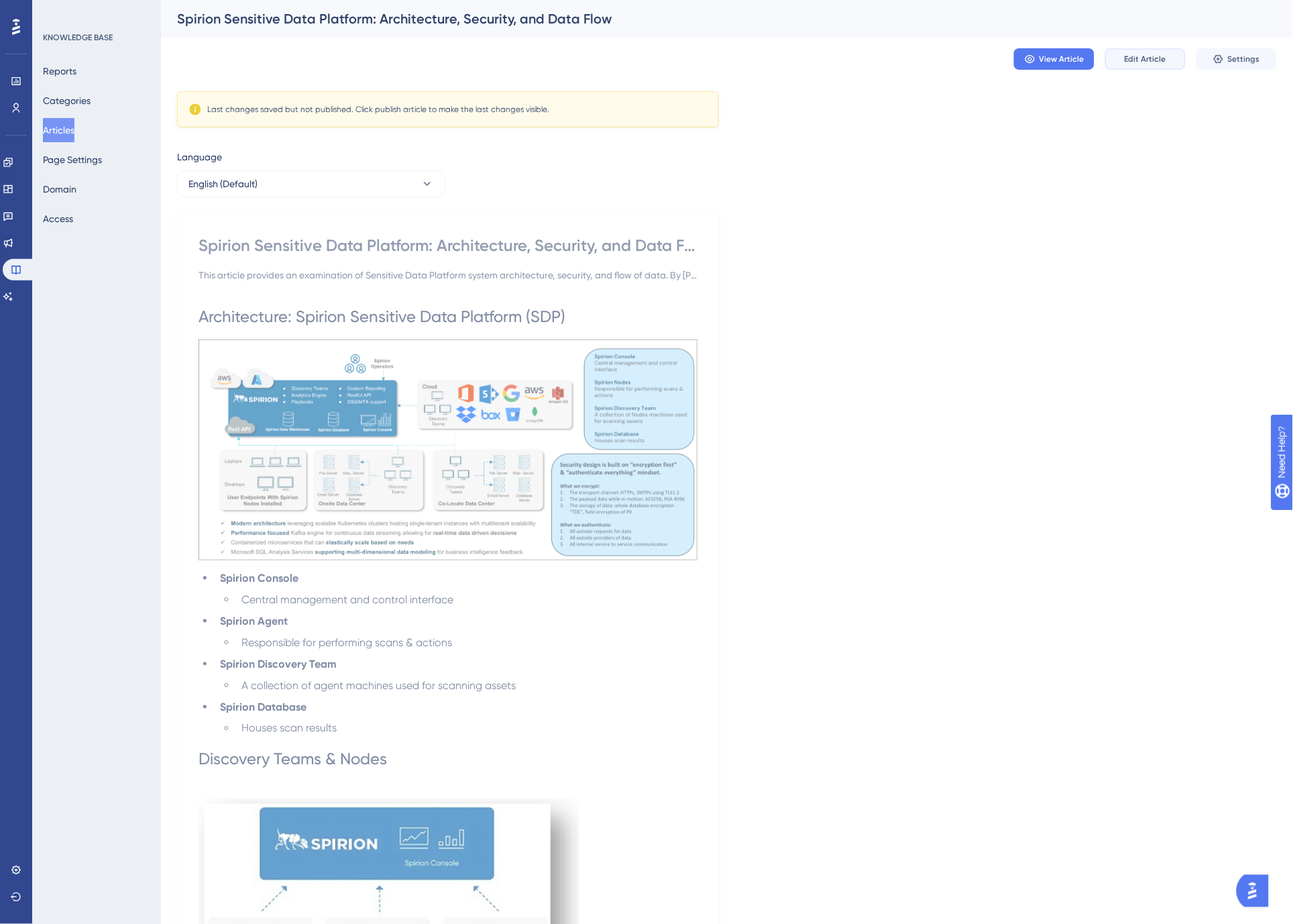
click at [1164, 55] on span "Edit Article" at bounding box center [1145, 59] width 42 height 10
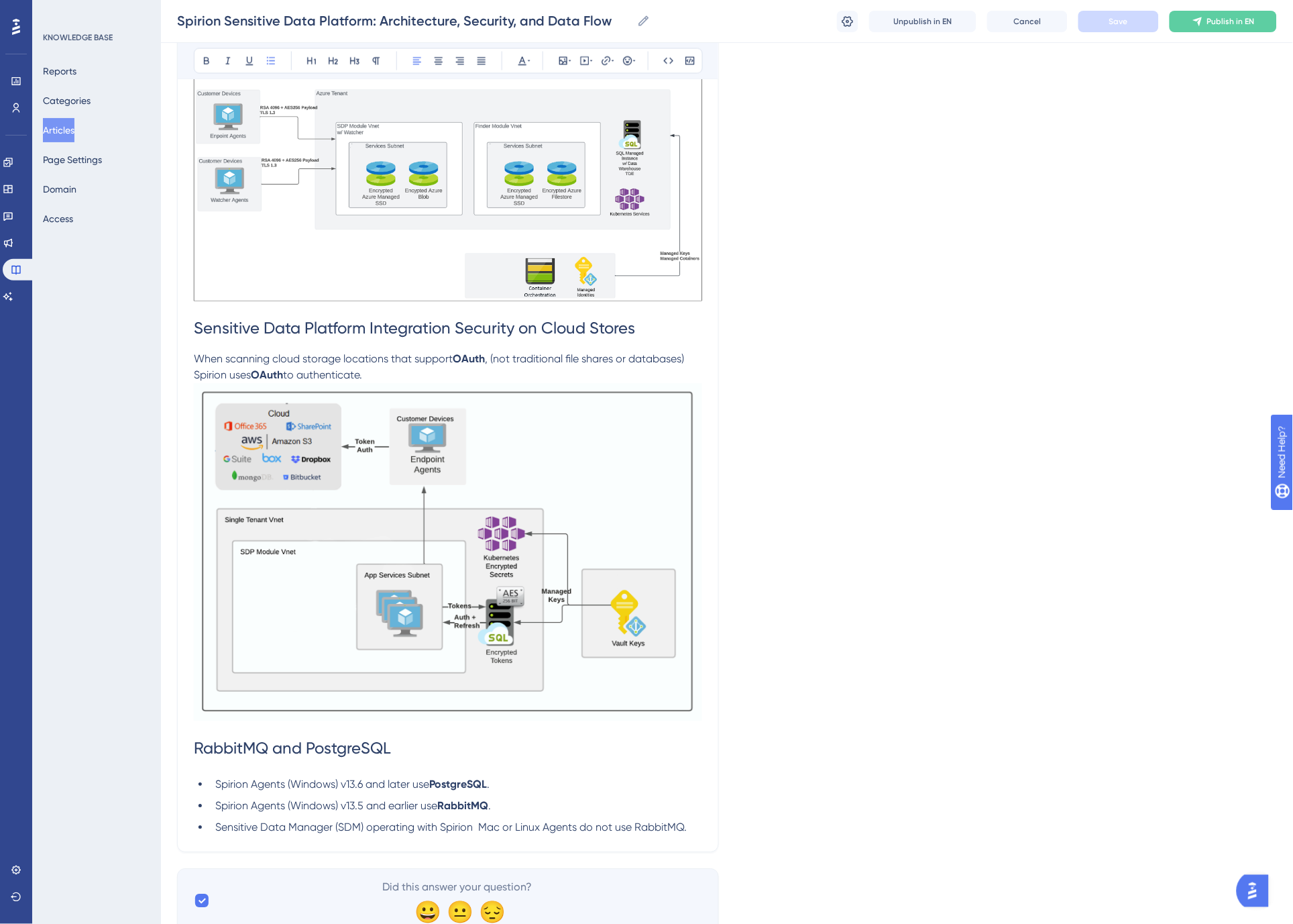
scroll to position [2207, 0]
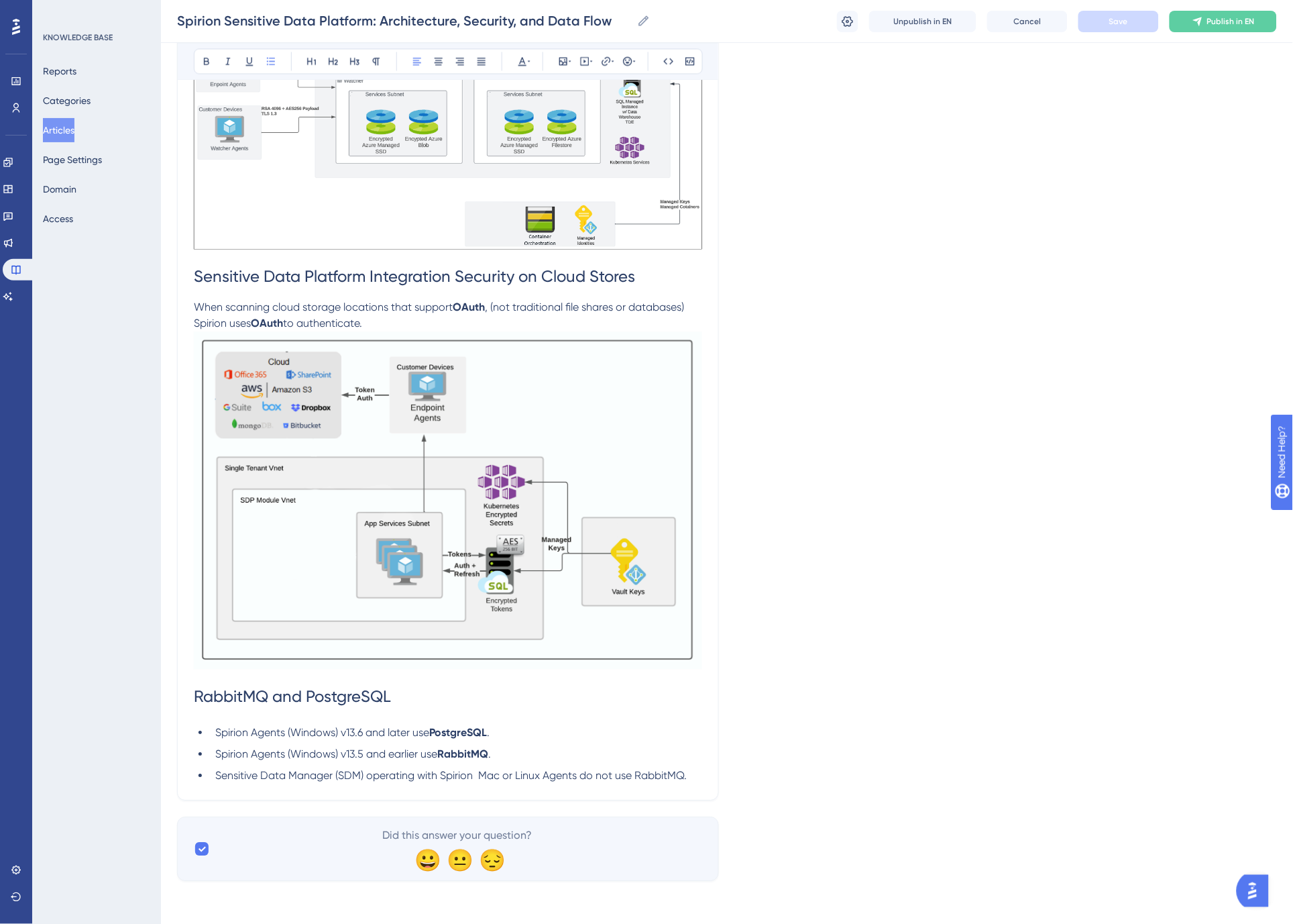
click at [667, 773] on span "Sensitive Data Manager (SDM) operating with Spirion Mac or Linux Agents do not …" at bounding box center [451, 775] width 472 height 13
click at [693, 774] on li "Sensitive Data Manager (SDM) operating with Spirion Mac or Linux Agents do not …" at bounding box center [456, 776] width 492 height 16
click at [689, 779] on li "Sensitive Data Manager (SDM) operating with Spirion Mac or Linux Agents do not …" at bounding box center [456, 776] width 492 height 16
click at [1209, 16] on span "Publish in EN" at bounding box center [1230, 22] width 48 height 10
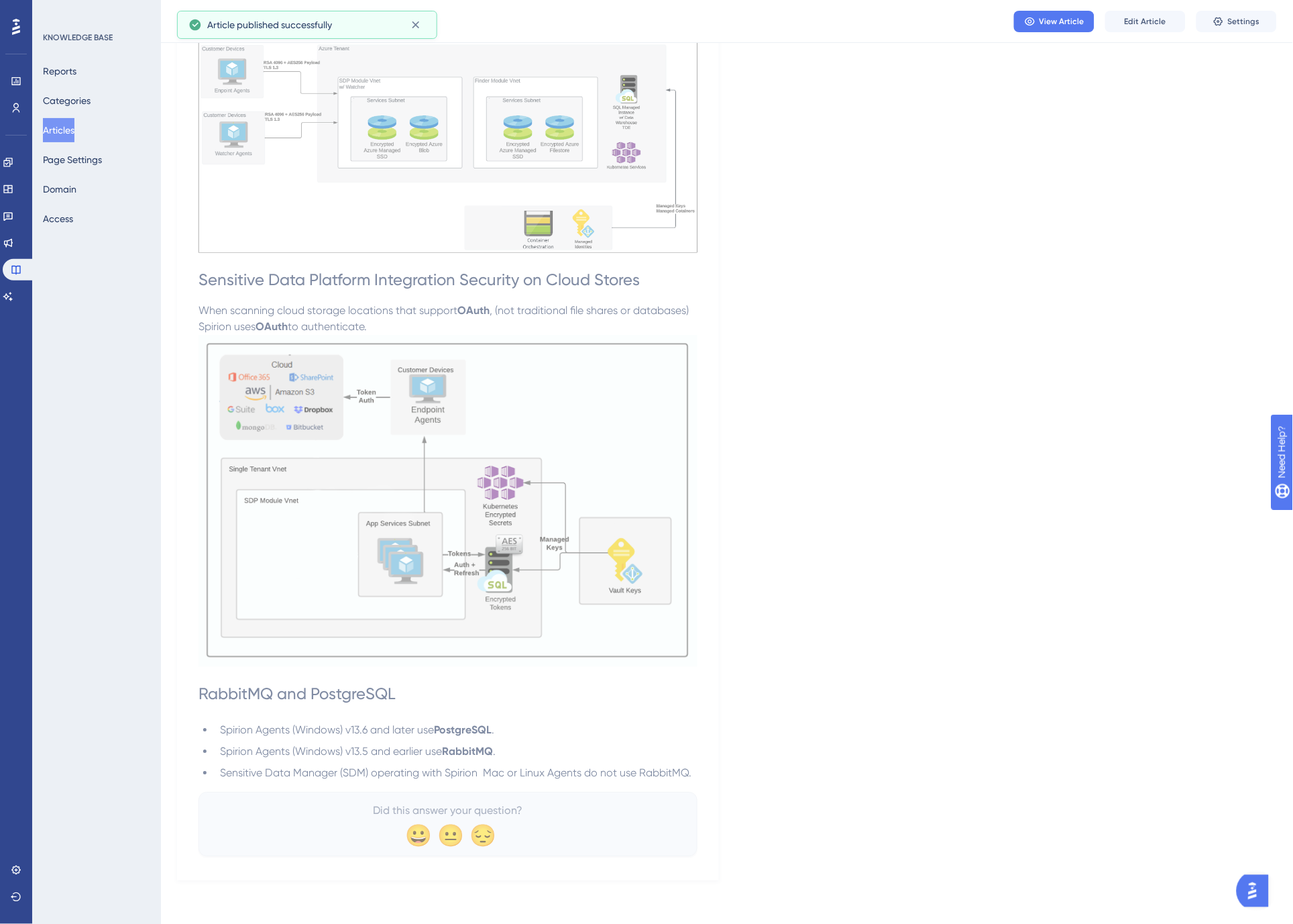
scroll to position [2152, 0]
click at [1151, 20] on span "Edit Article" at bounding box center [1145, 22] width 42 height 10
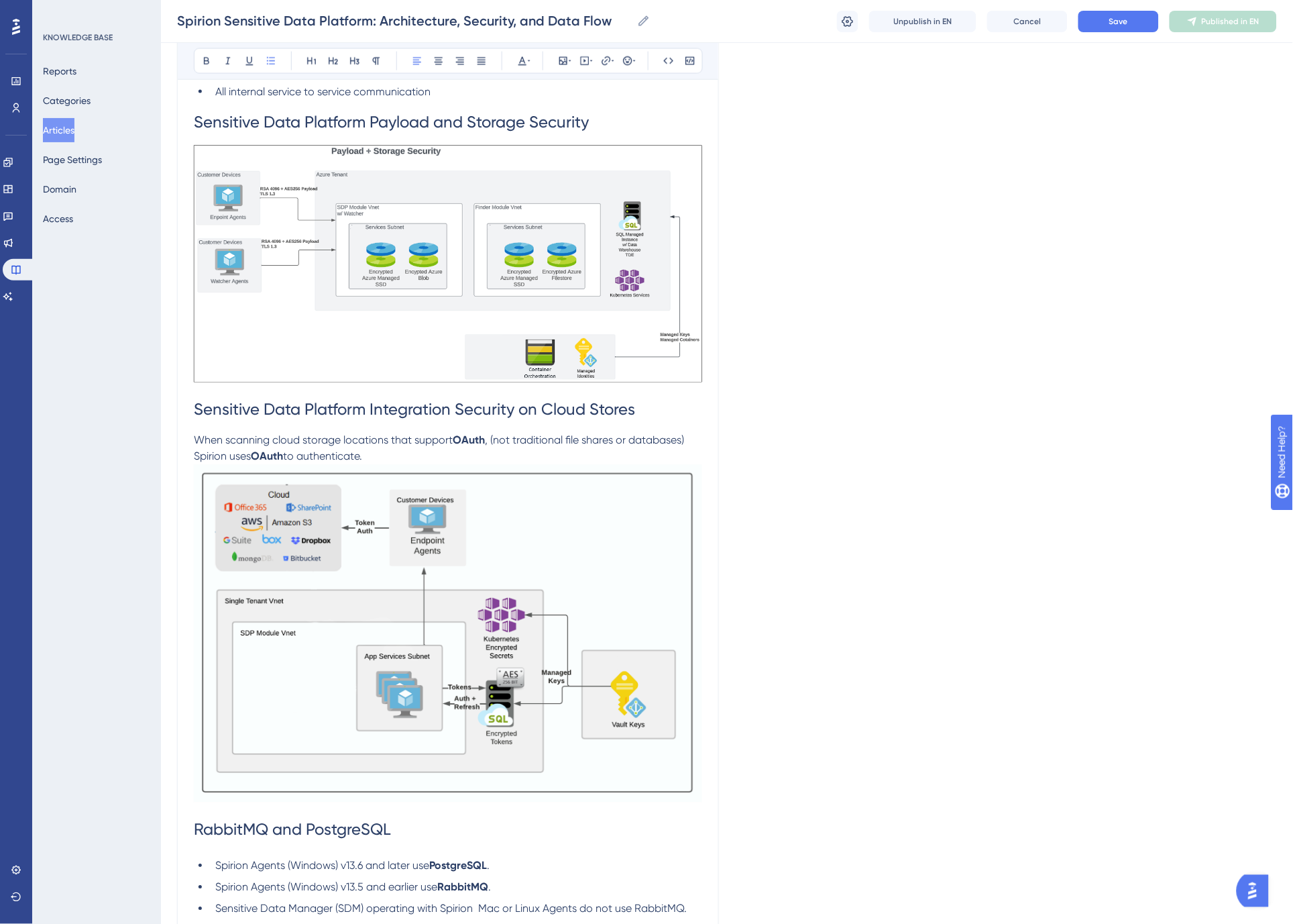
scroll to position [2207, 0]
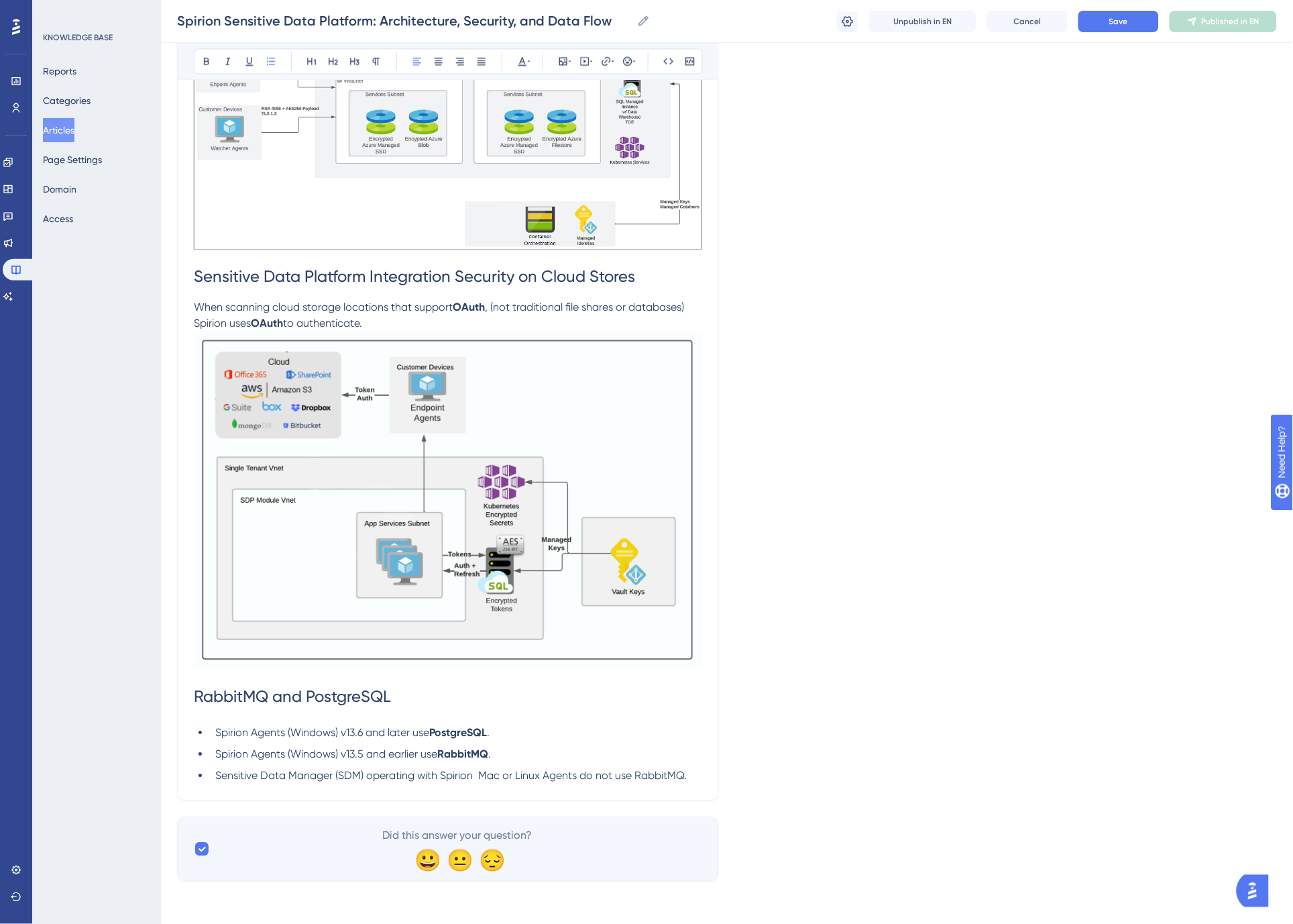
drag, startPoint x: 473, startPoint y: 775, endPoint x: 501, endPoint y: 781, distance: 28.6
click at [474, 776] on span "Sensitive Data Manager (SDM) operating with Spirion Mac or Linux Agents do not …" at bounding box center [451, 775] width 472 height 13
drag, startPoint x: 413, startPoint y: 776, endPoint x: 441, endPoint y: 776, distance: 28.0
click at [414, 776] on span "Sensitive Data Manager (SDM) operating with Spirion Mac or Linux Agents do not …" at bounding box center [450, 775] width 469 height 13
click at [1121, 23] on span "Save" at bounding box center [1119, 22] width 19 height 10
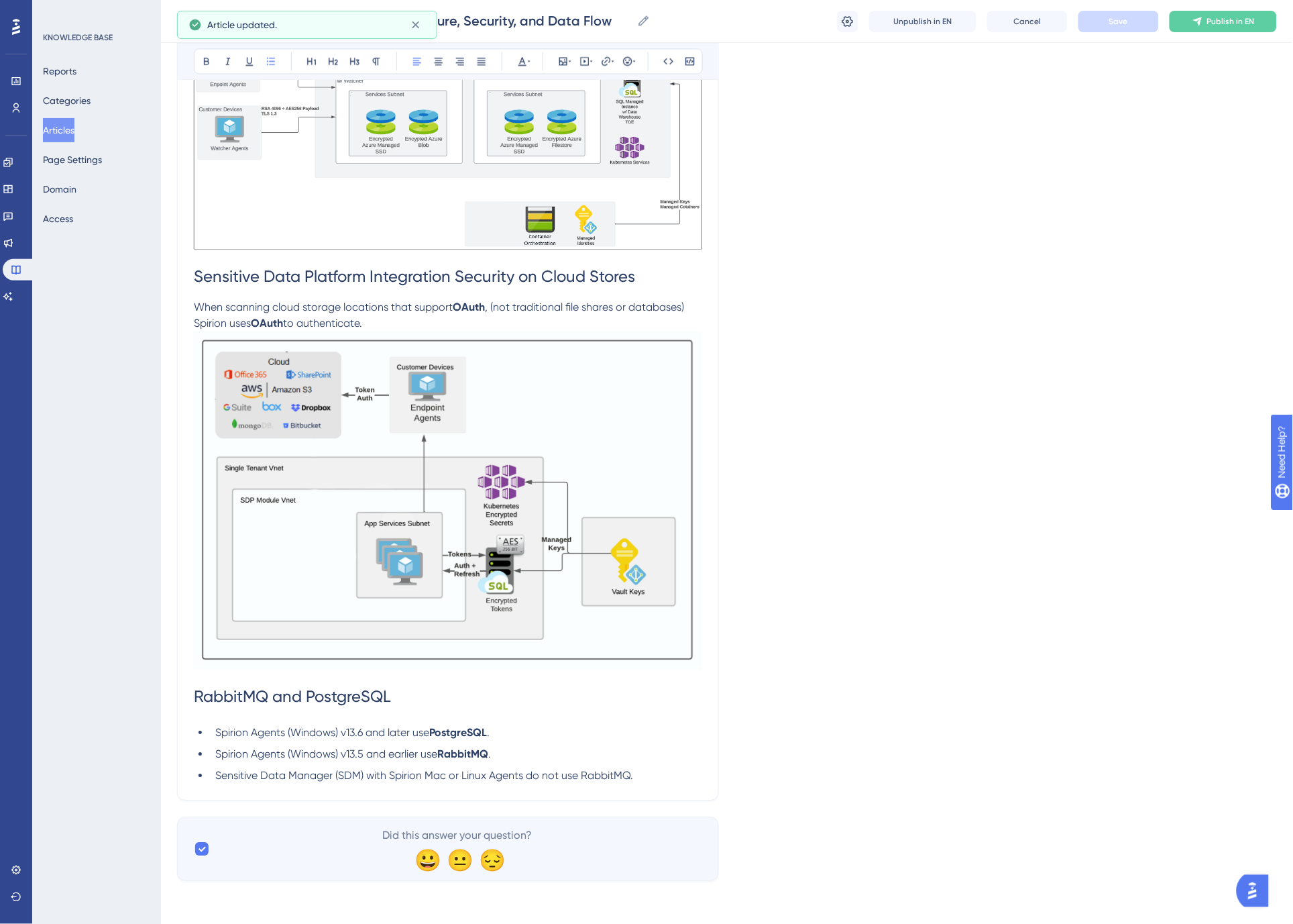
click at [407, 698] on h1 "RabbitMQ and PostgreSQL" at bounding box center [448, 696] width 509 height 46
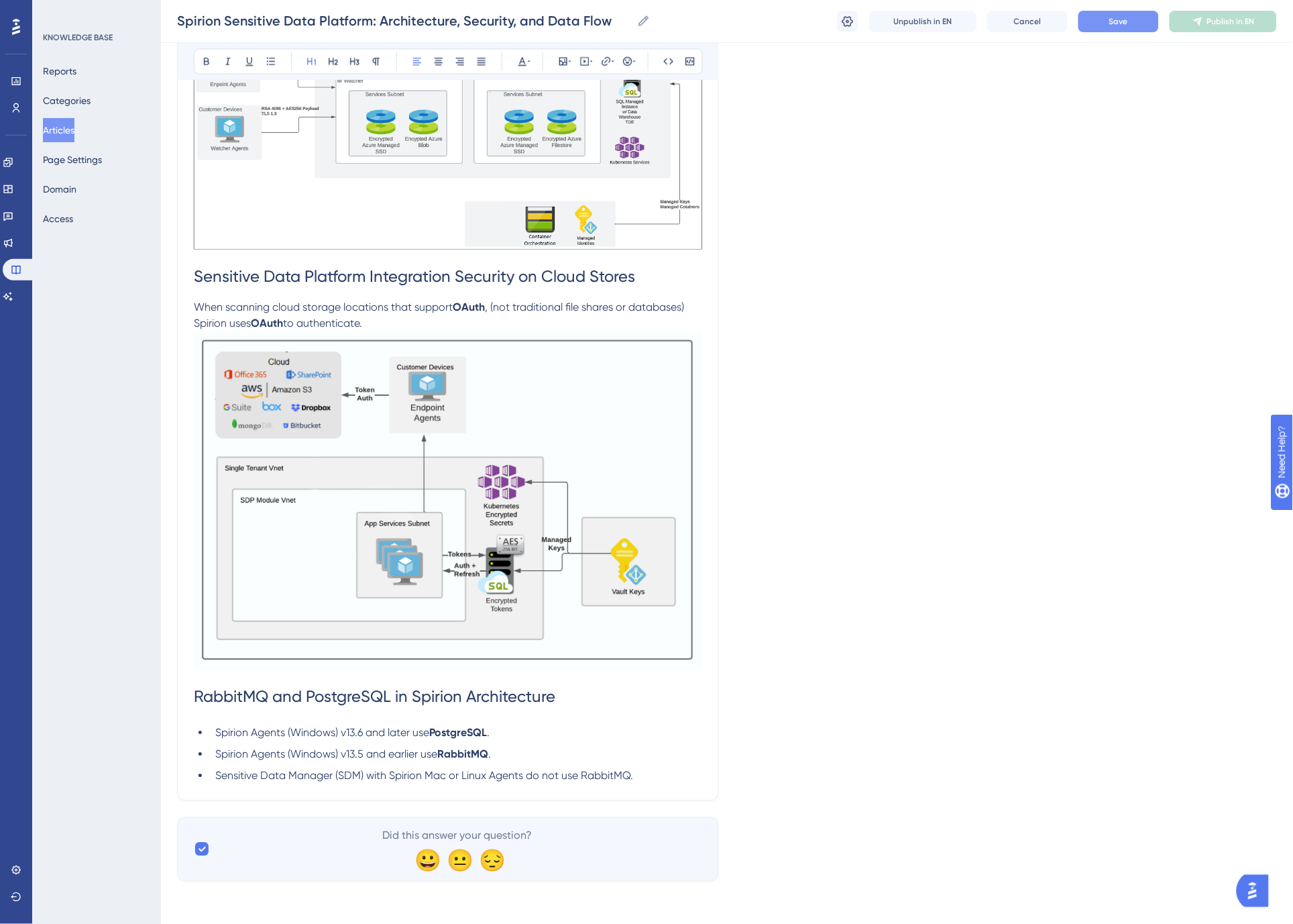
click at [1110, 14] on button "Save" at bounding box center [1118, 21] width 81 height 22
click at [556, 772] on span "Sensitive Data Manager (SDM) with Spirion Mac or Linux Agents do not use Rabbit…" at bounding box center [424, 775] width 418 height 13
click at [654, 773] on li "Sensitive Data Manager (SDM) with Spirion Mac or Linux Agents do not use Rabbit…" at bounding box center [456, 776] width 492 height 16
click at [385, 776] on span "Sensitive Data Manager (SDM) with Spirion Mac or Linux Agents do not use Rabbit…" at bounding box center [424, 775] width 418 height 13
click at [1251, 17] on span "Publish in EN" at bounding box center [1230, 22] width 48 height 10
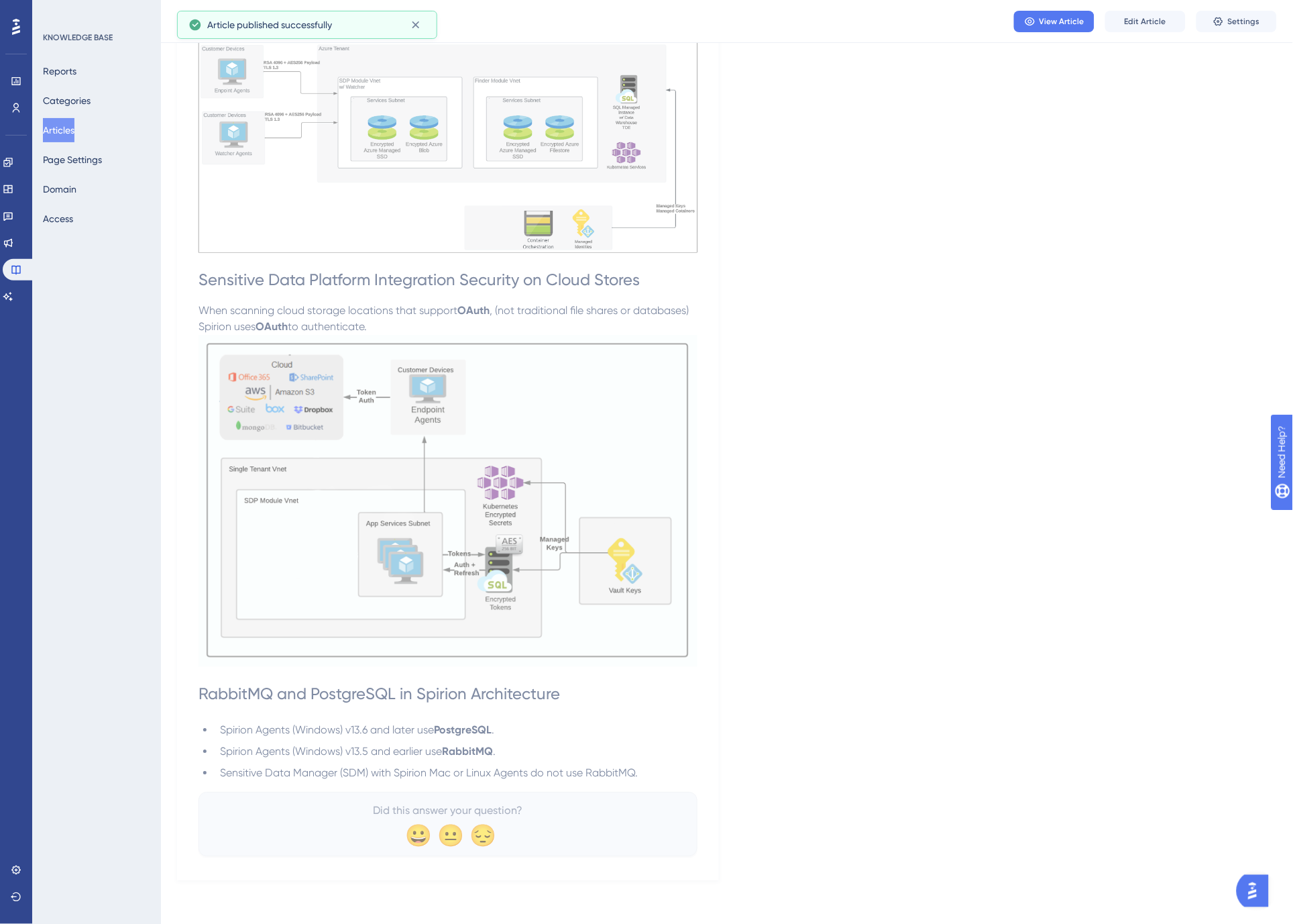
scroll to position [2152, 0]
click at [1125, 17] on span "Edit Article" at bounding box center [1145, 22] width 42 height 10
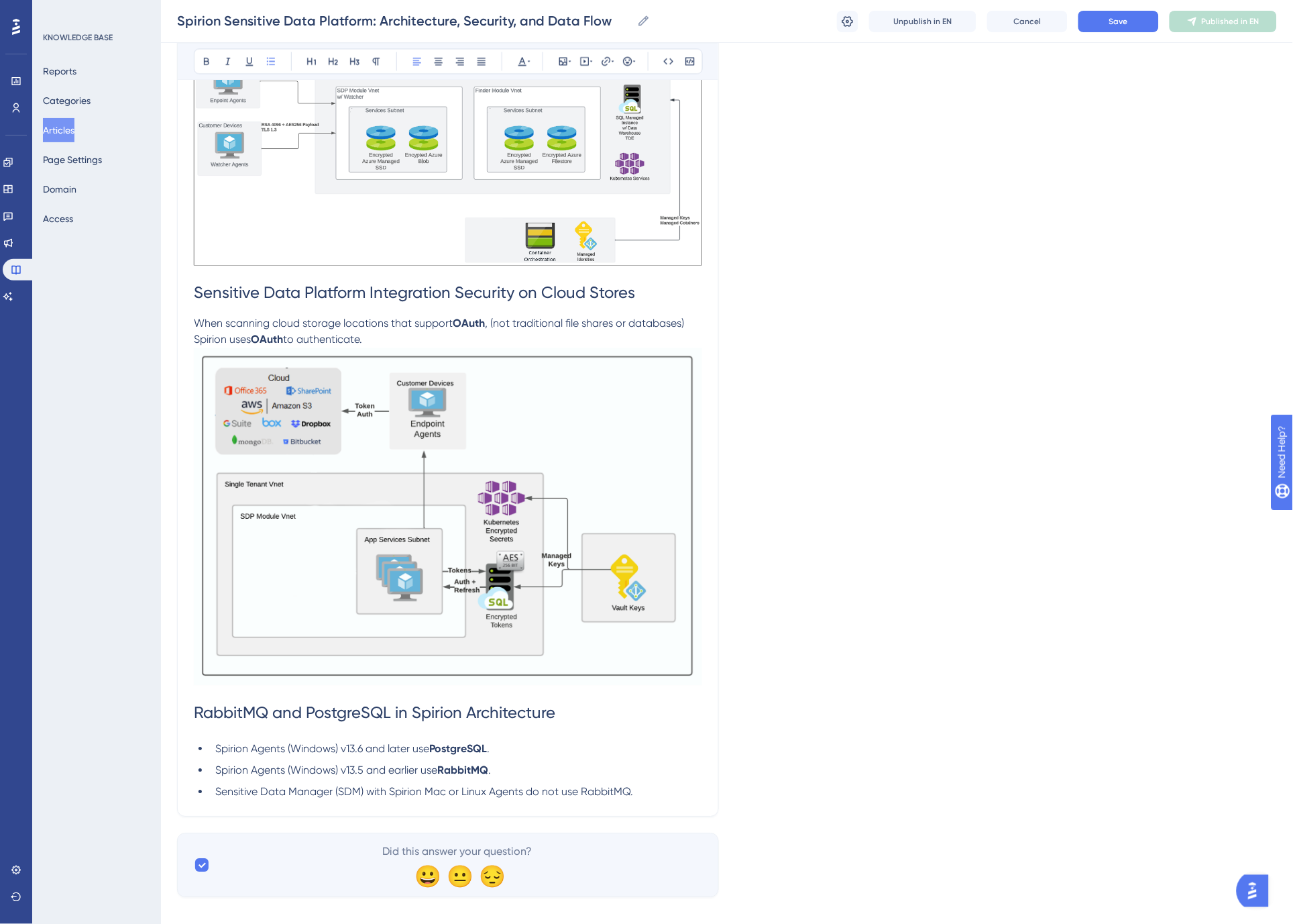
scroll to position [2207, 0]
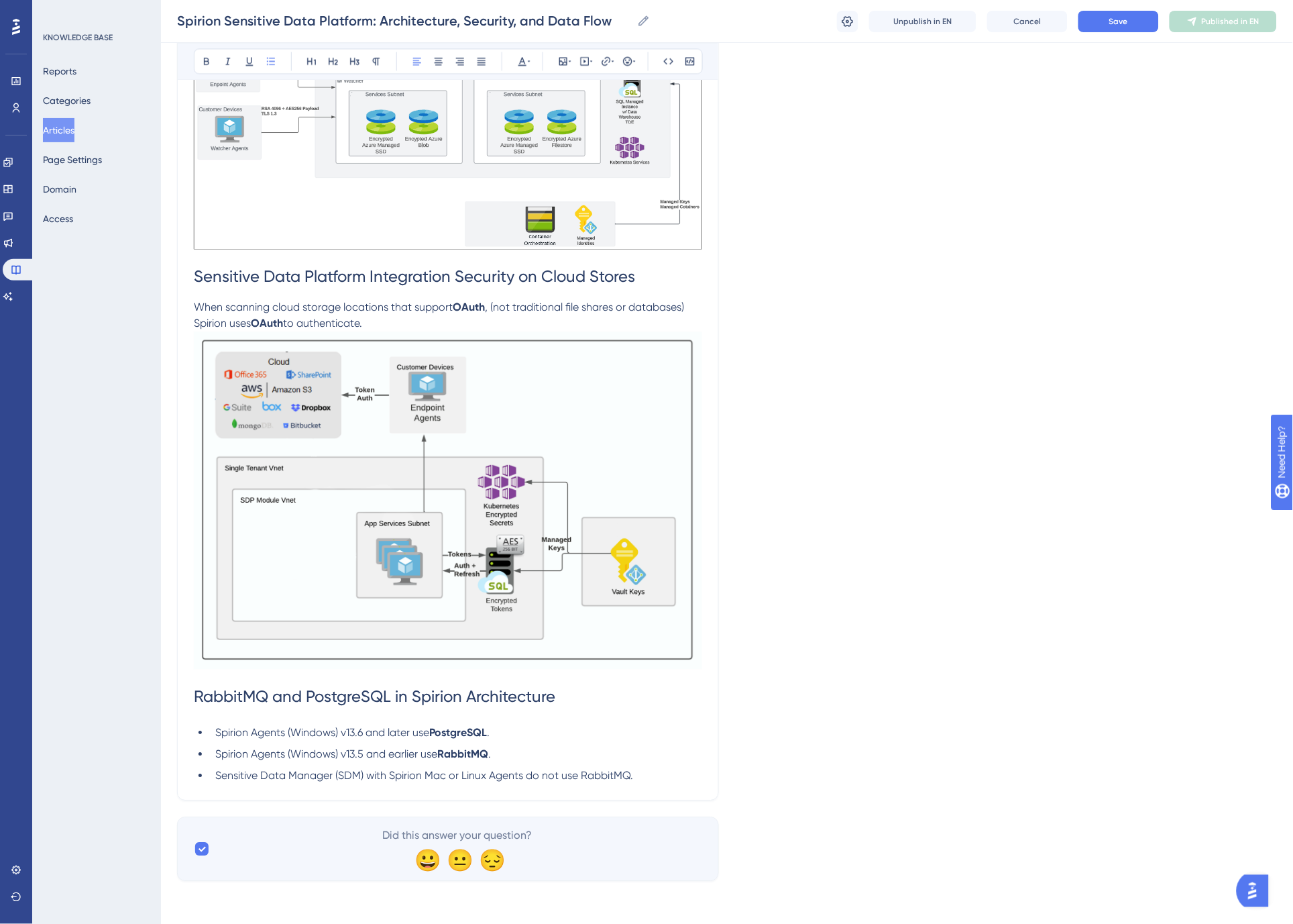
click at [656, 775] on li "Sensitive Data Manager (SDM) with Spirion Mac or Linux Agents do not use Rabbit…" at bounding box center [456, 776] width 492 height 16
click at [1118, 15] on button "Save" at bounding box center [1118, 21] width 81 height 22
click at [1239, 16] on span "Publish in EN" at bounding box center [1230, 22] width 48 height 10
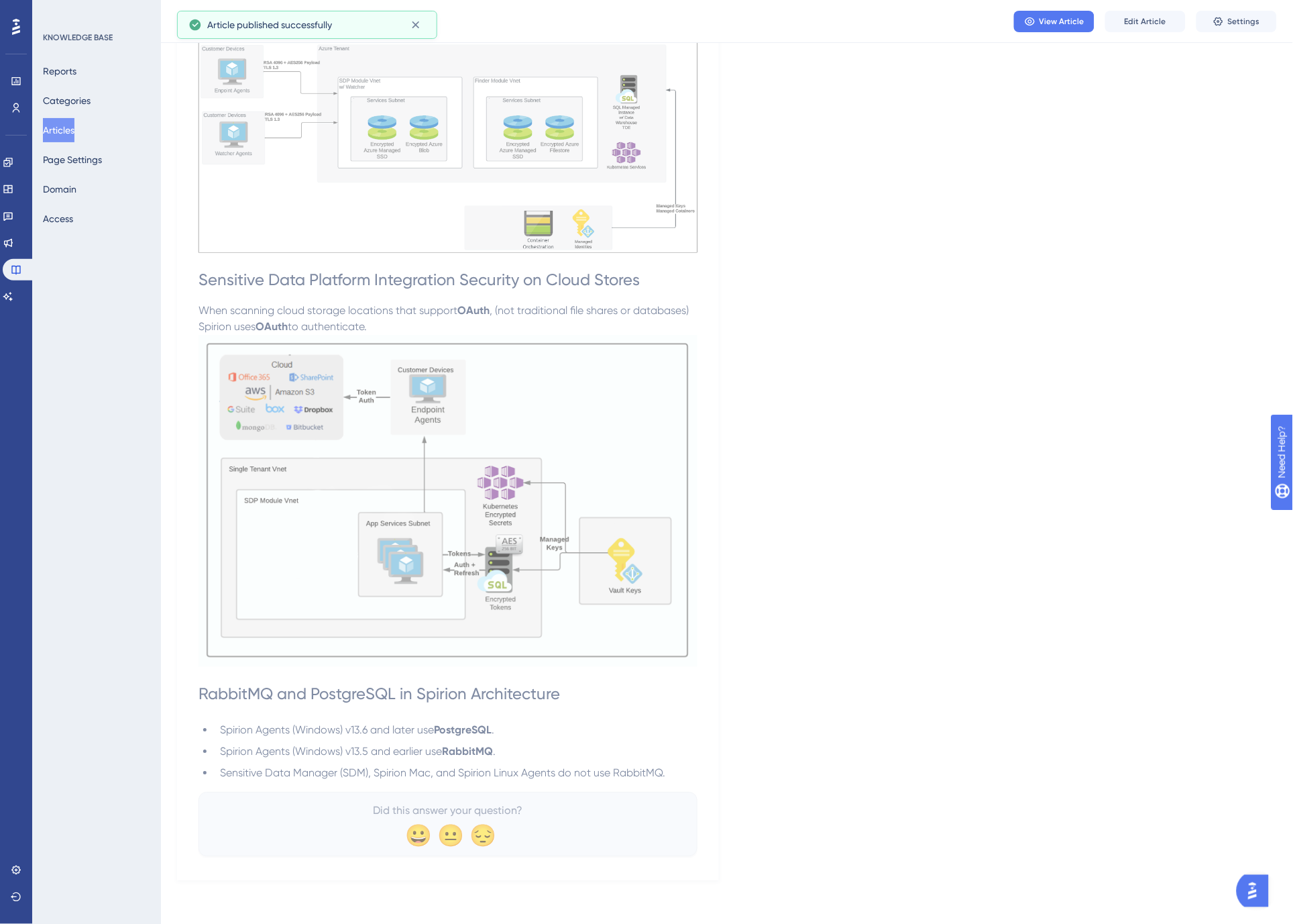
scroll to position [2152, 0]
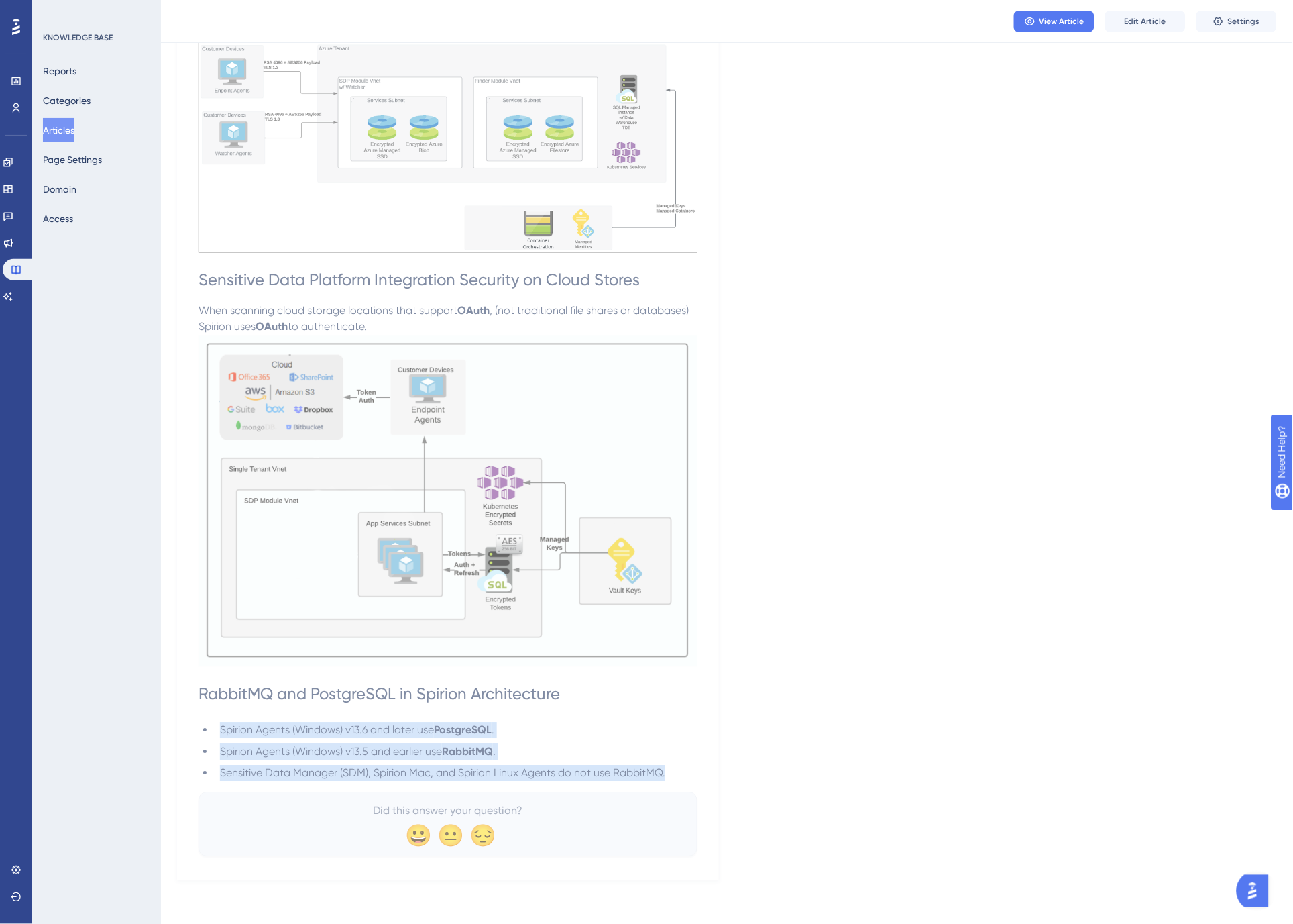
drag, startPoint x: 685, startPoint y: 773, endPoint x: 197, endPoint y: 733, distance: 489.6
copy ul "Spirion Agents (Windows) v13.6 and later use PostgreSQL . Spirion Agents (Windo…"
